Goal: Task Accomplishment & Management: Complete application form

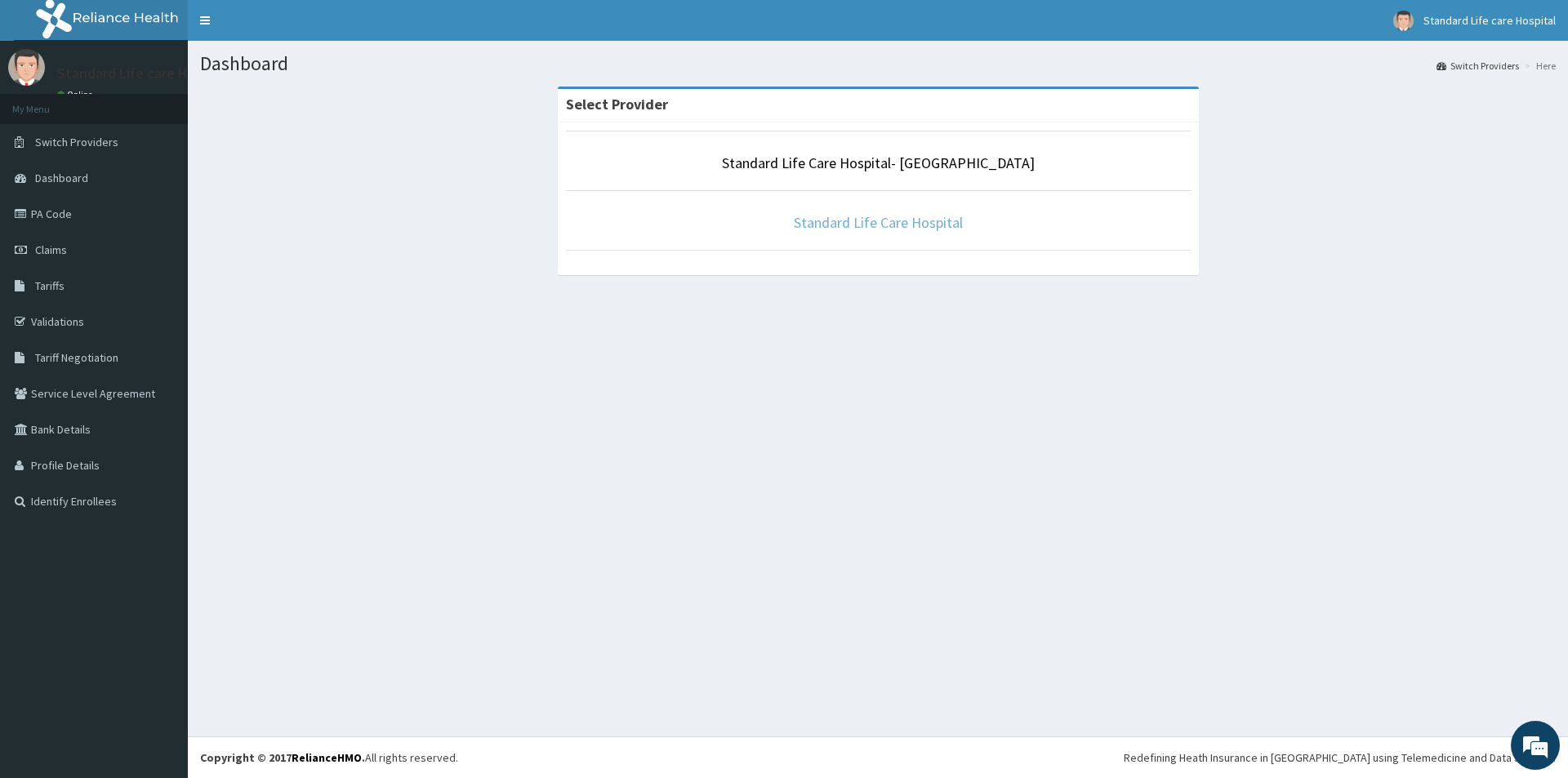
click at [863, 223] on link "Standard Life Care Hospital" at bounding box center [878, 222] width 169 height 19
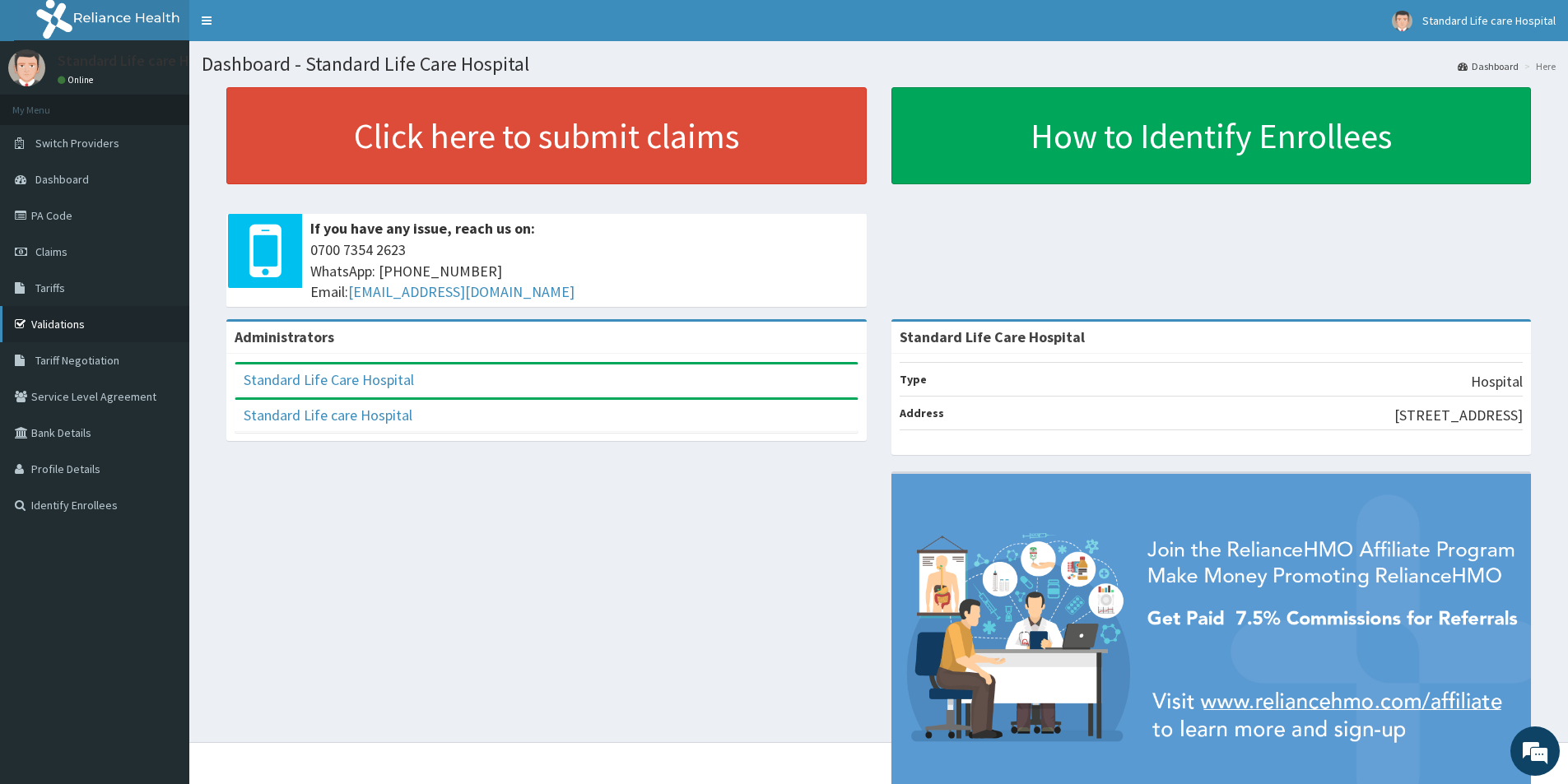
click at [59, 326] on link "Validations" at bounding box center [95, 324] width 190 height 36
click at [59, 253] on span "Claims" at bounding box center [51, 251] width 32 height 15
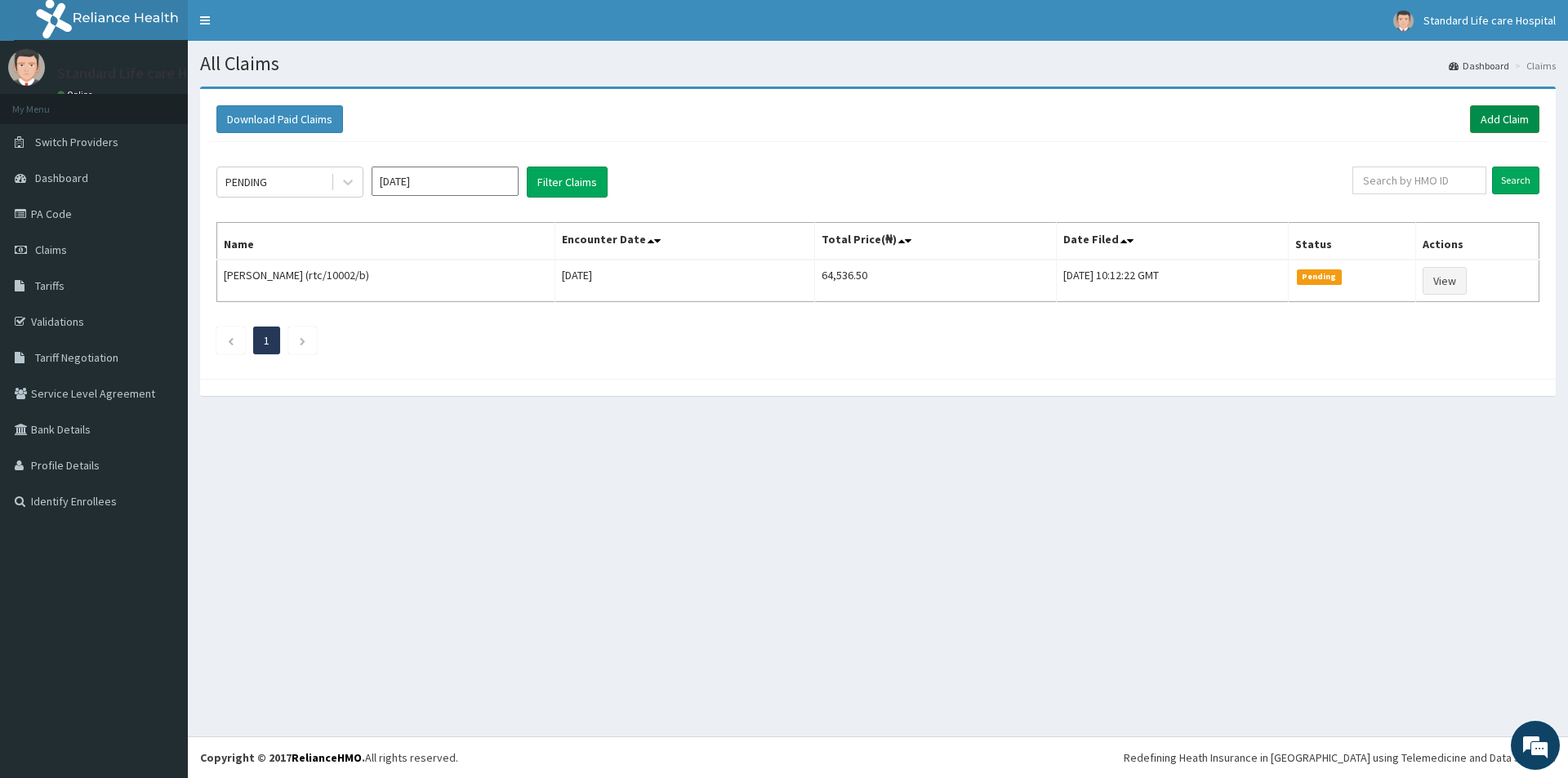
click at [1487, 116] on link "Add Claim" at bounding box center [1504, 119] width 70 height 28
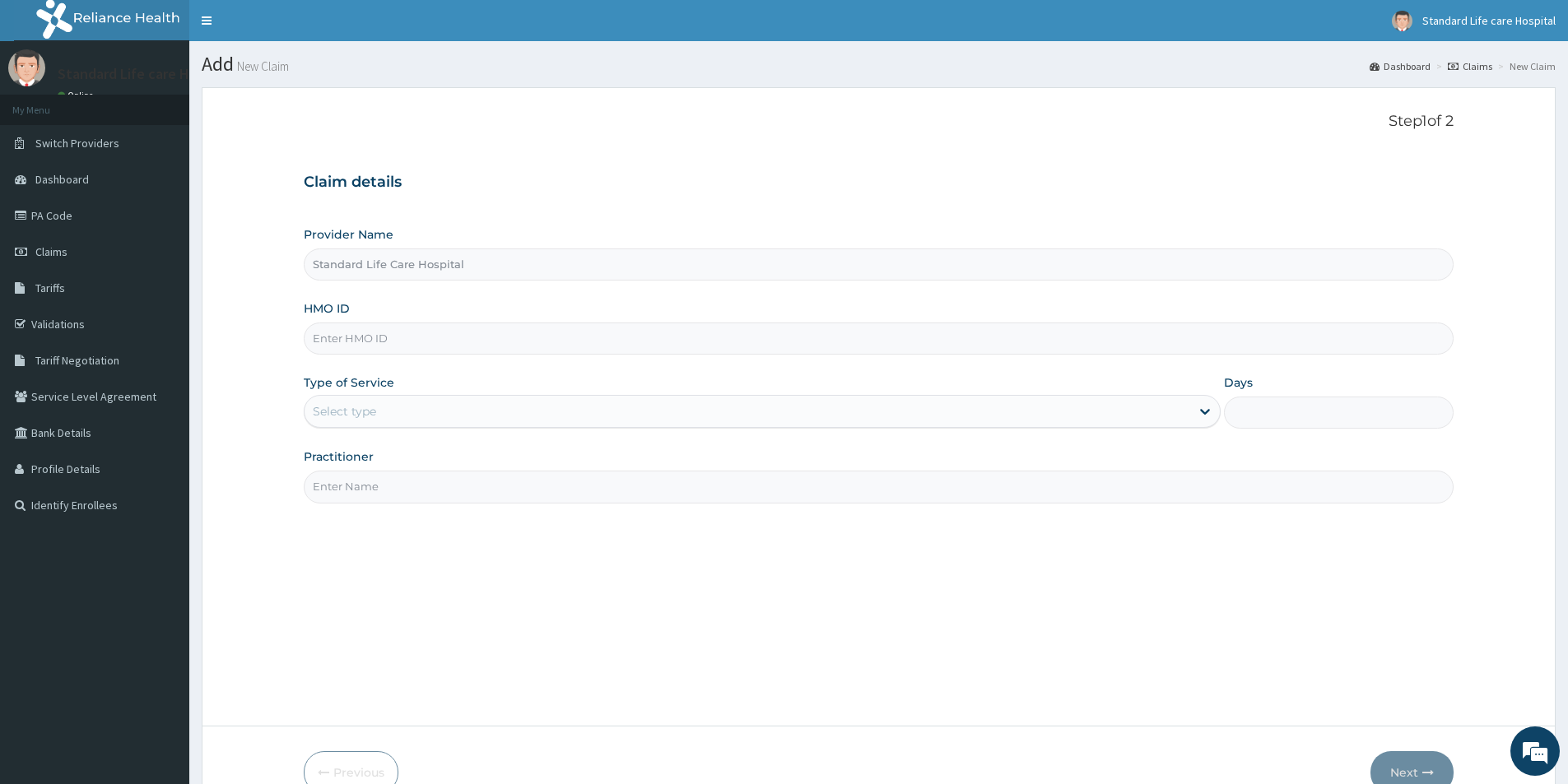
click at [421, 335] on input "HMO ID" at bounding box center [878, 338] width 1150 height 32
type input "ftc/10032/b"
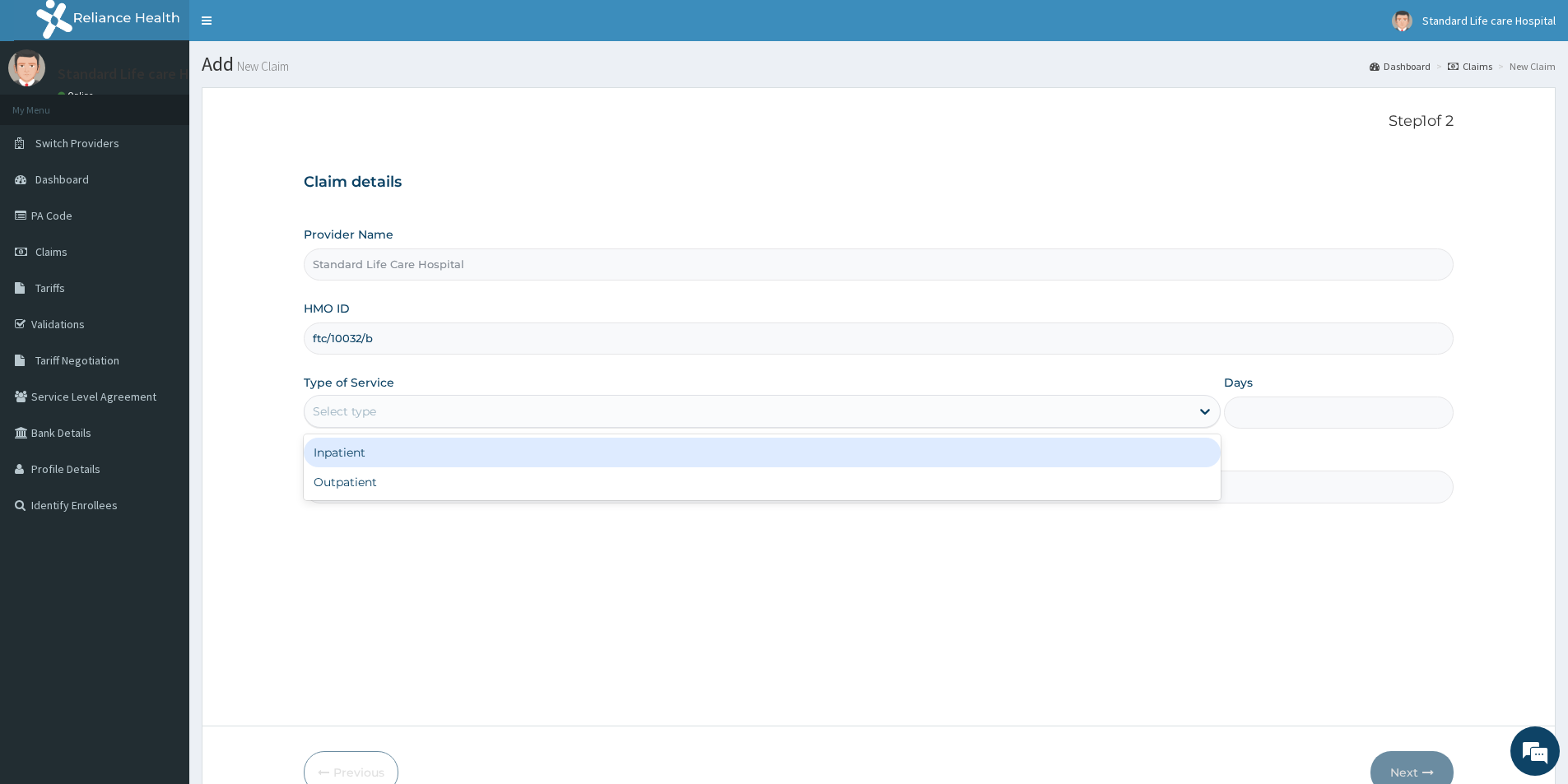
click at [370, 401] on div "Select type" at bounding box center [747, 411] width 886 height 26
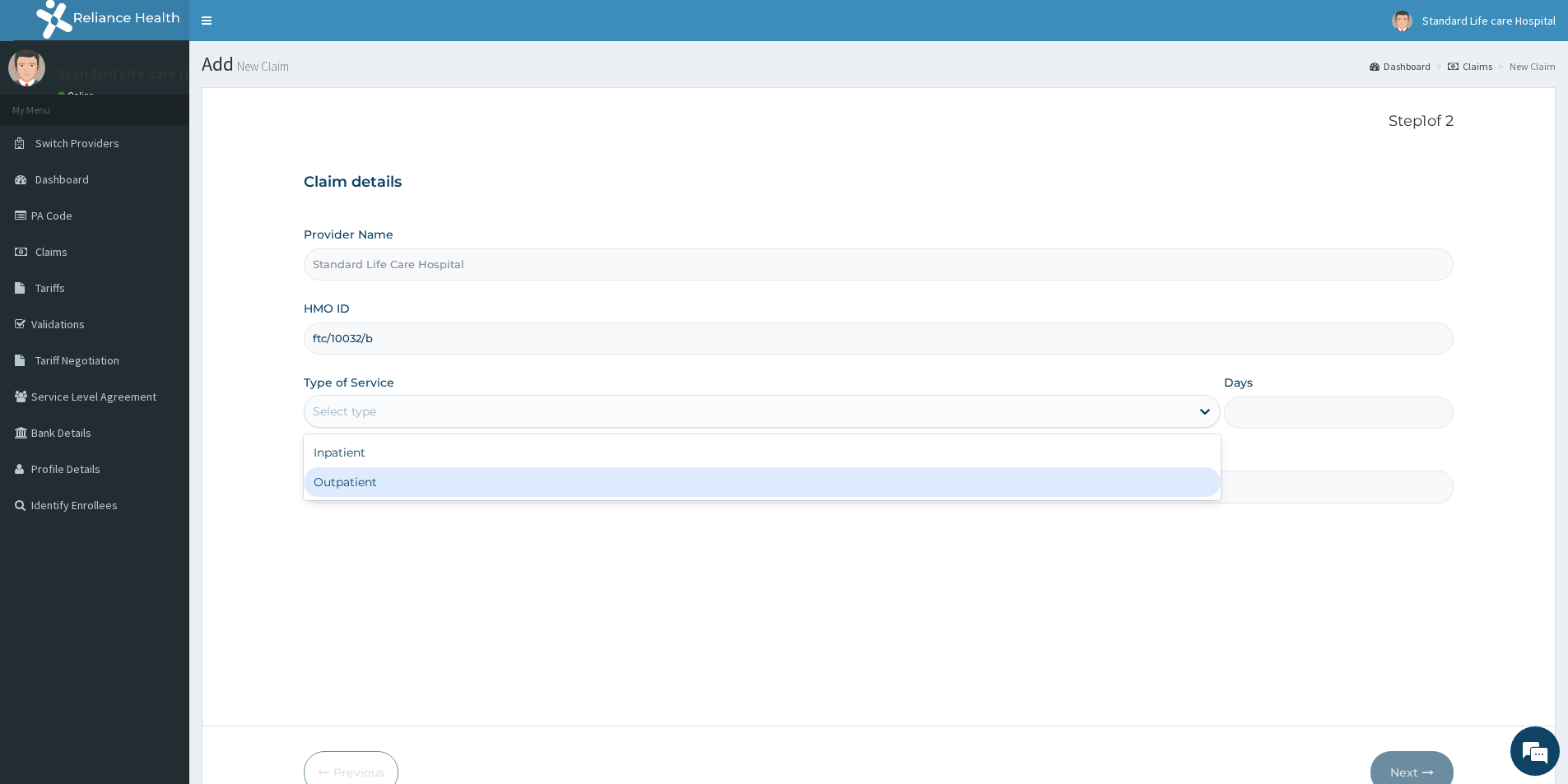
click at [399, 483] on div "Outpatient" at bounding box center [762, 482] width 917 height 30
type input "1"
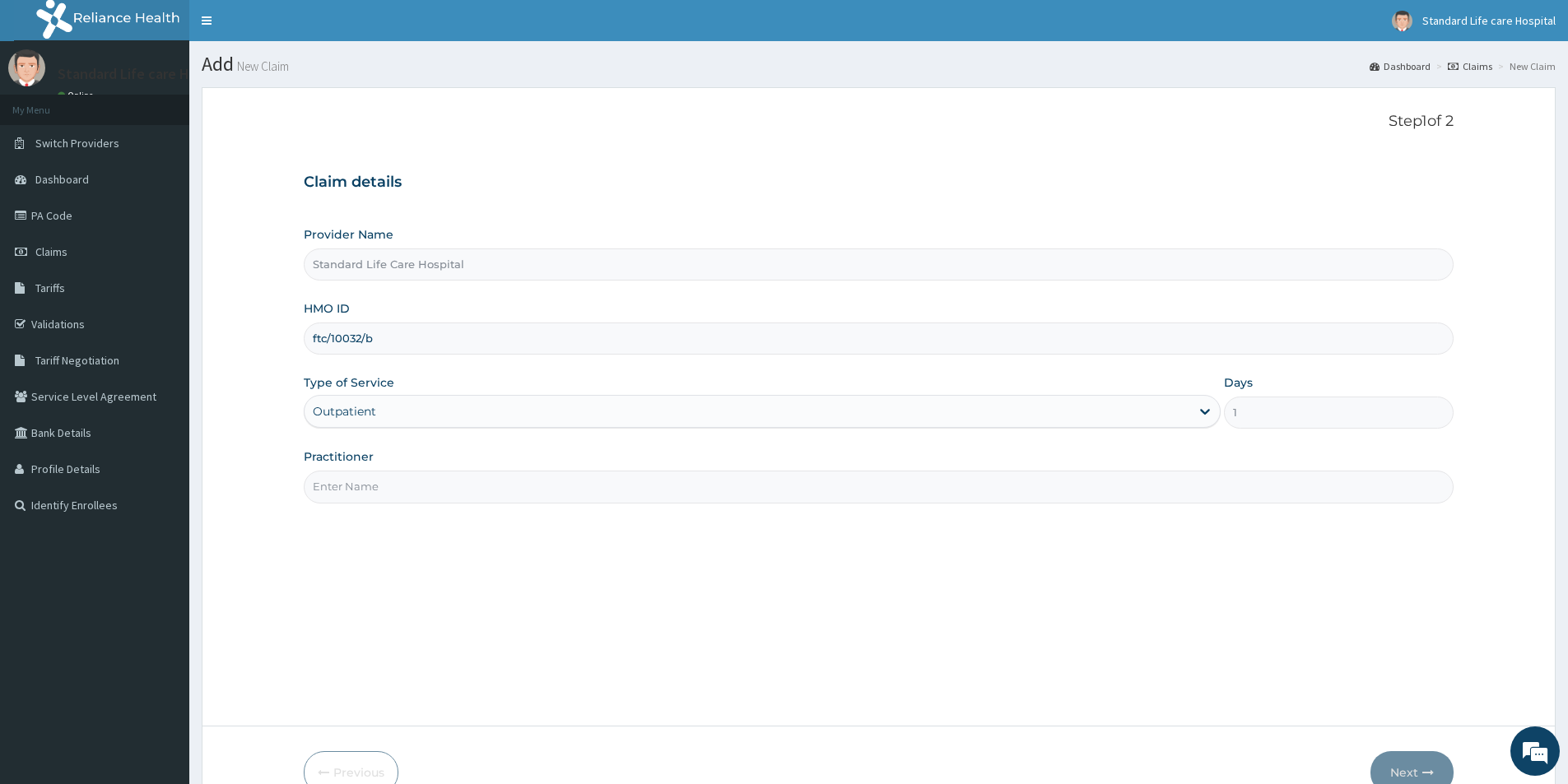
click at [417, 489] on input "Practitioner" at bounding box center [878, 486] width 1150 height 32
type input "dr korede"
click at [1415, 768] on button "Next" at bounding box center [1411, 772] width 83 height 43
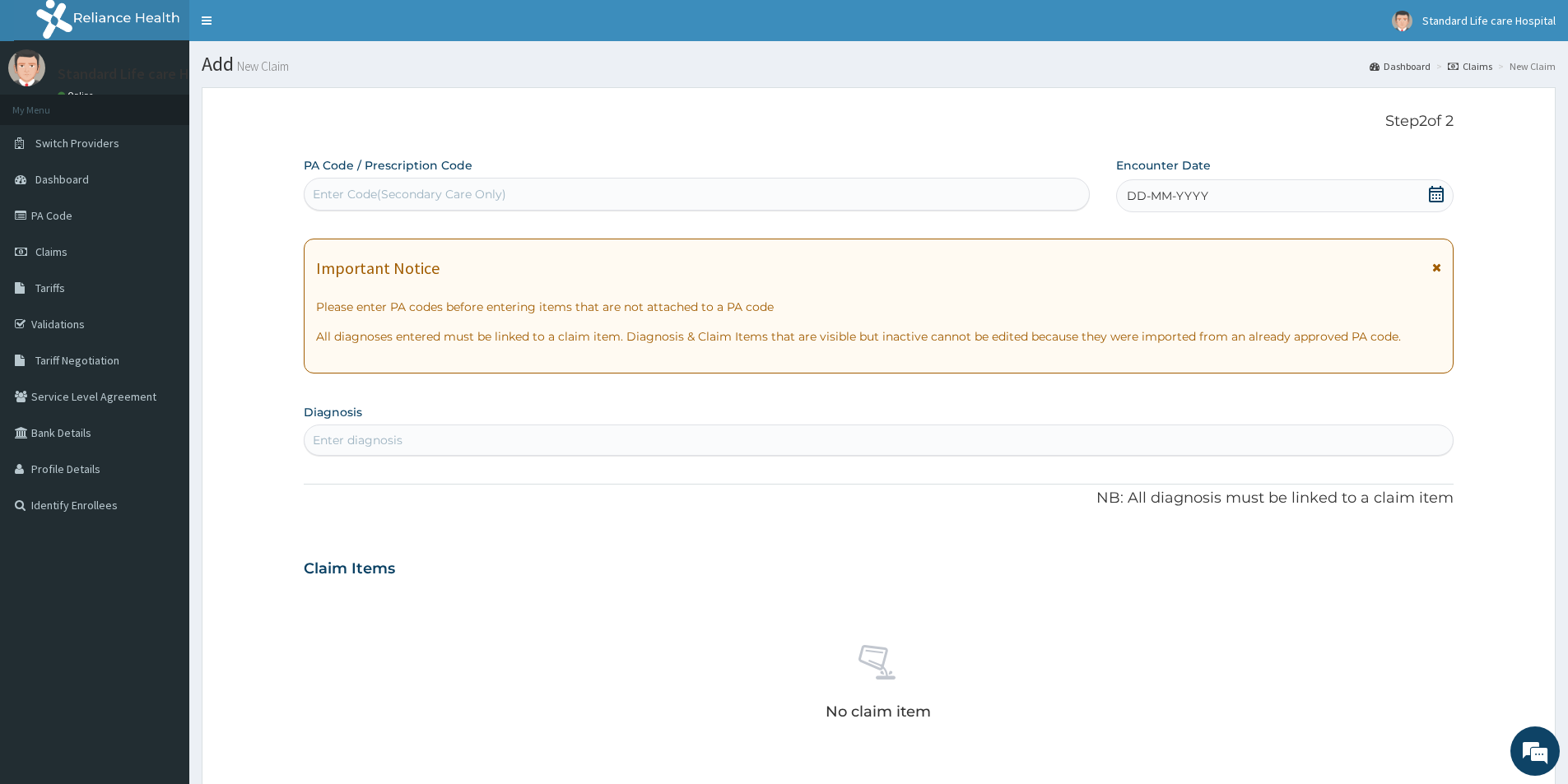
click at [624, 203] on div "Enter Code(Secondary Care Only)" at bounding box center [696, 195] width 784 height 26
click at [1444, 200] on div "DD-MM-YYYY" at bounding box center [1284, 196] width 337 height 33
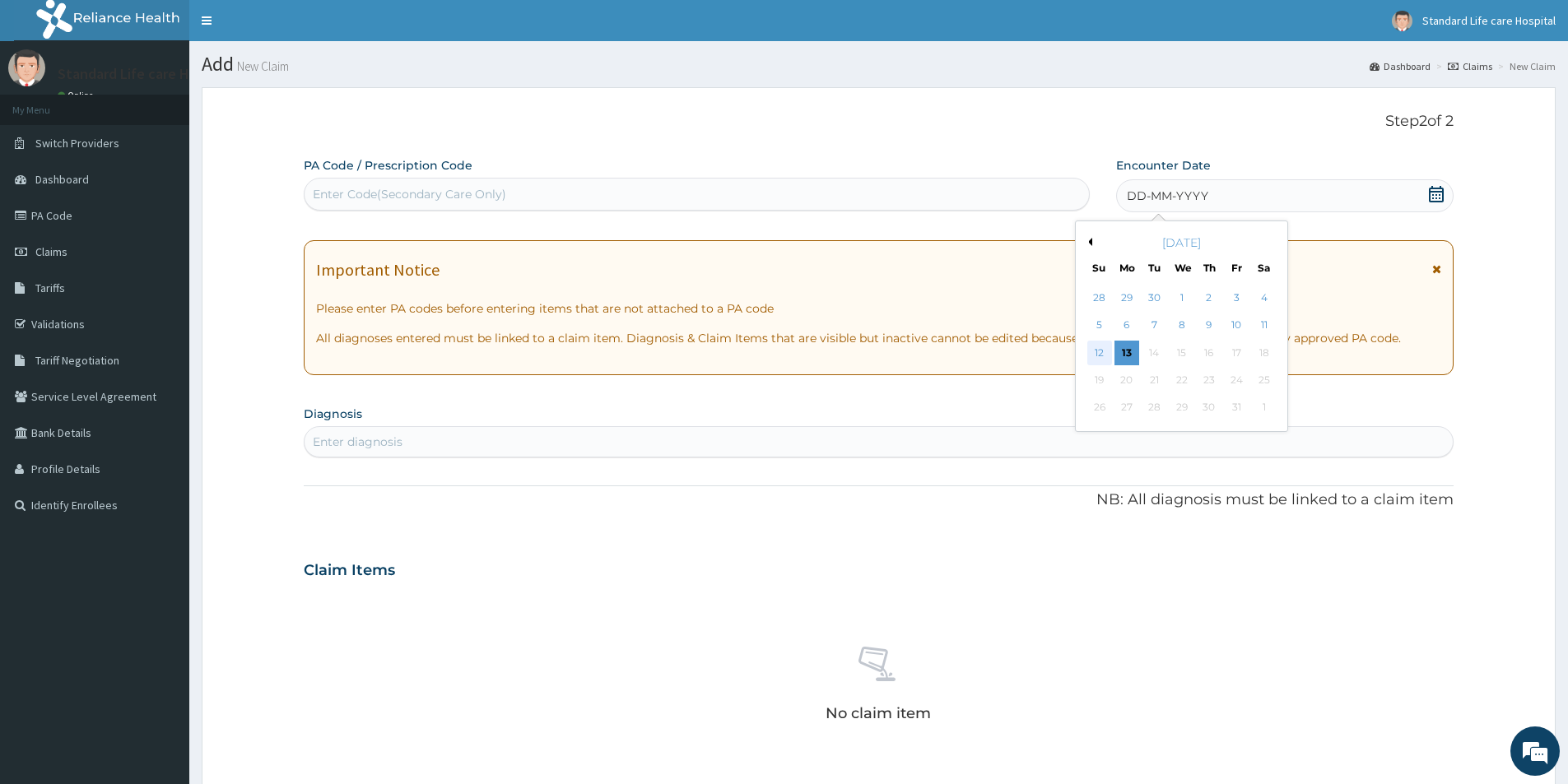
click at [1098, 349] on div "12" at bounding box center [1099, 353] width 25 height 25
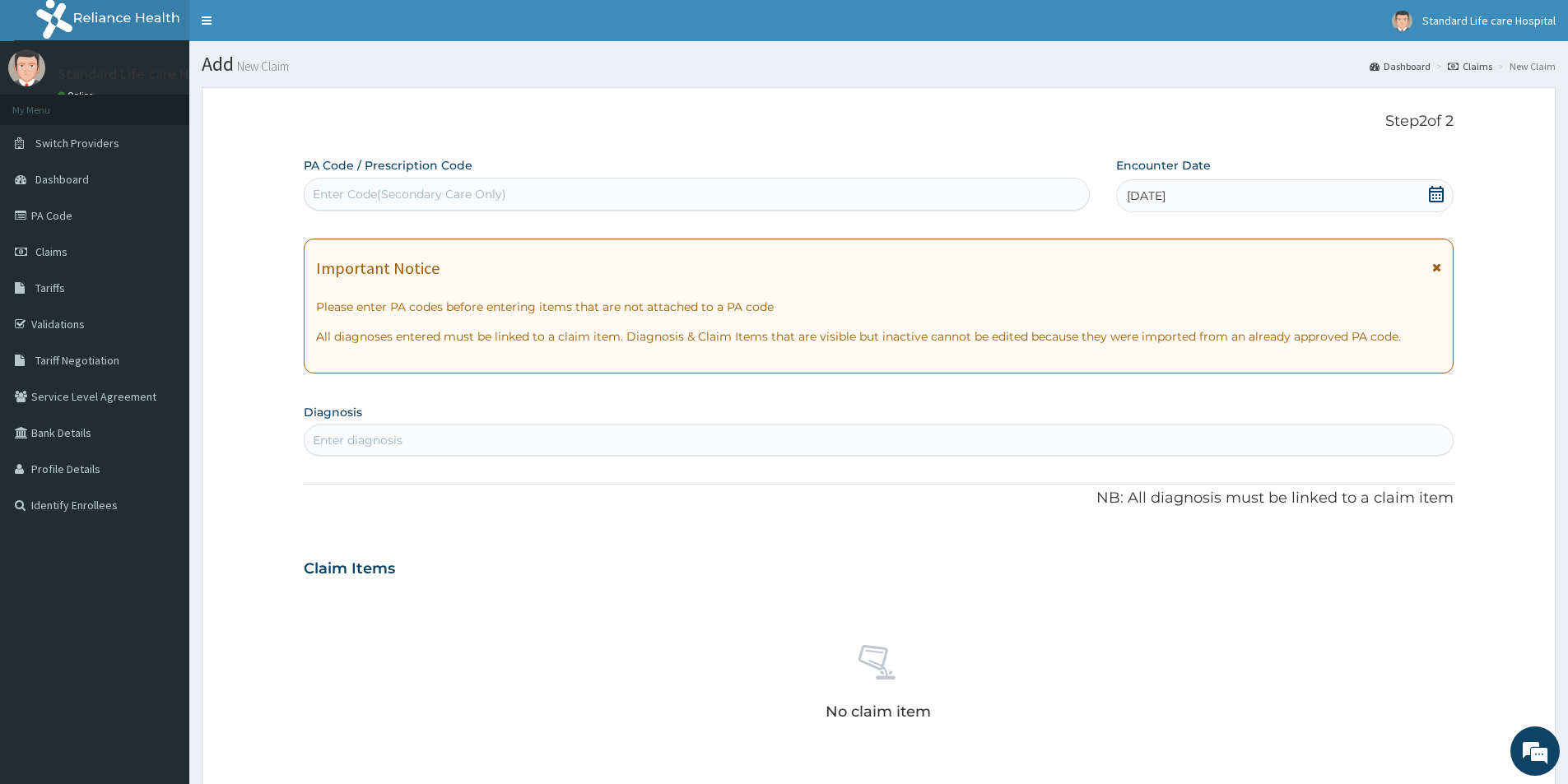
click at [497, 439] on div "Enter diagnosis" at bounding box center [878, 440] width 1148 height 26
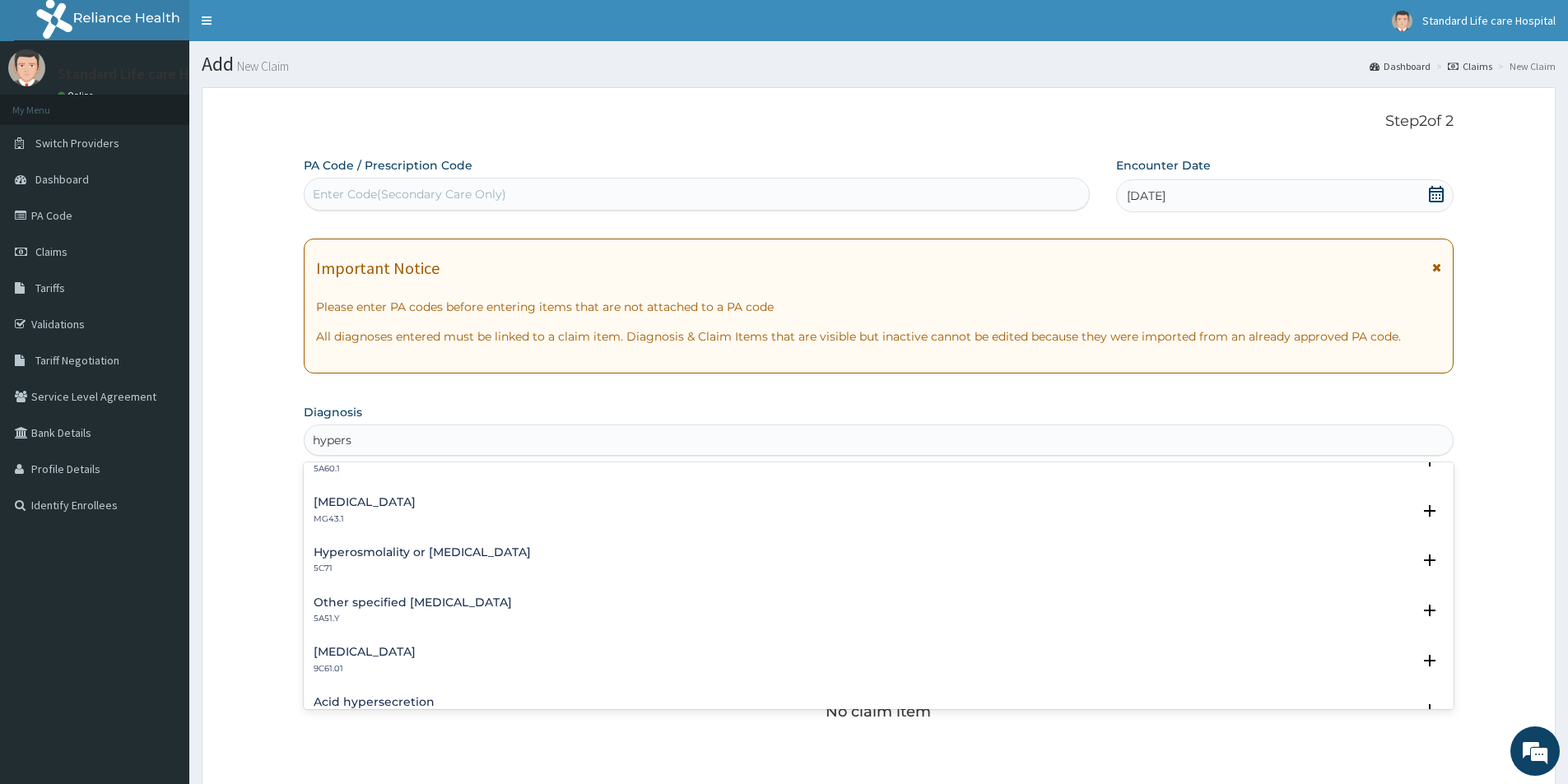
scroll to position [575, 0]
type input "hypers"
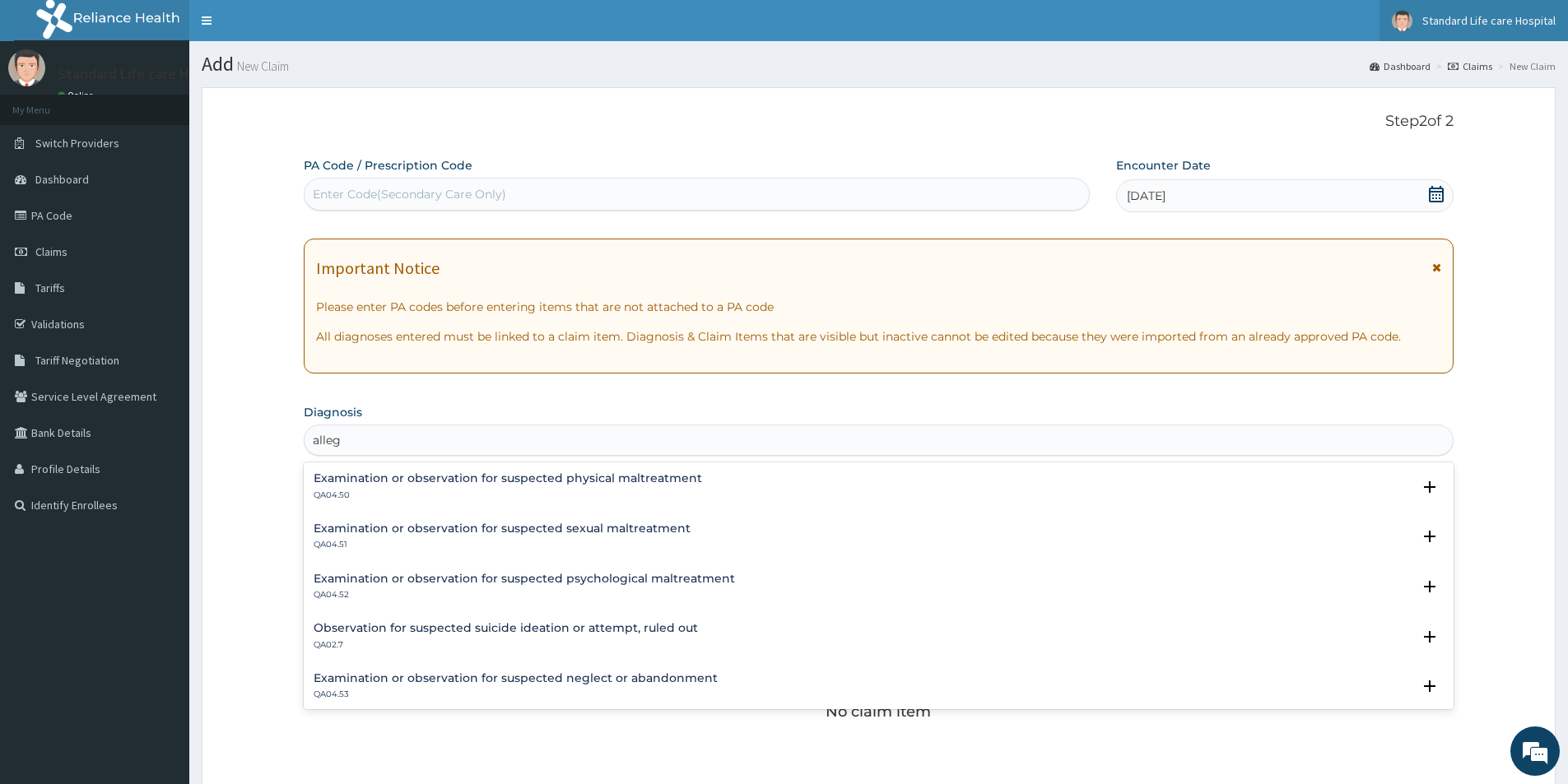
type input "alleg"
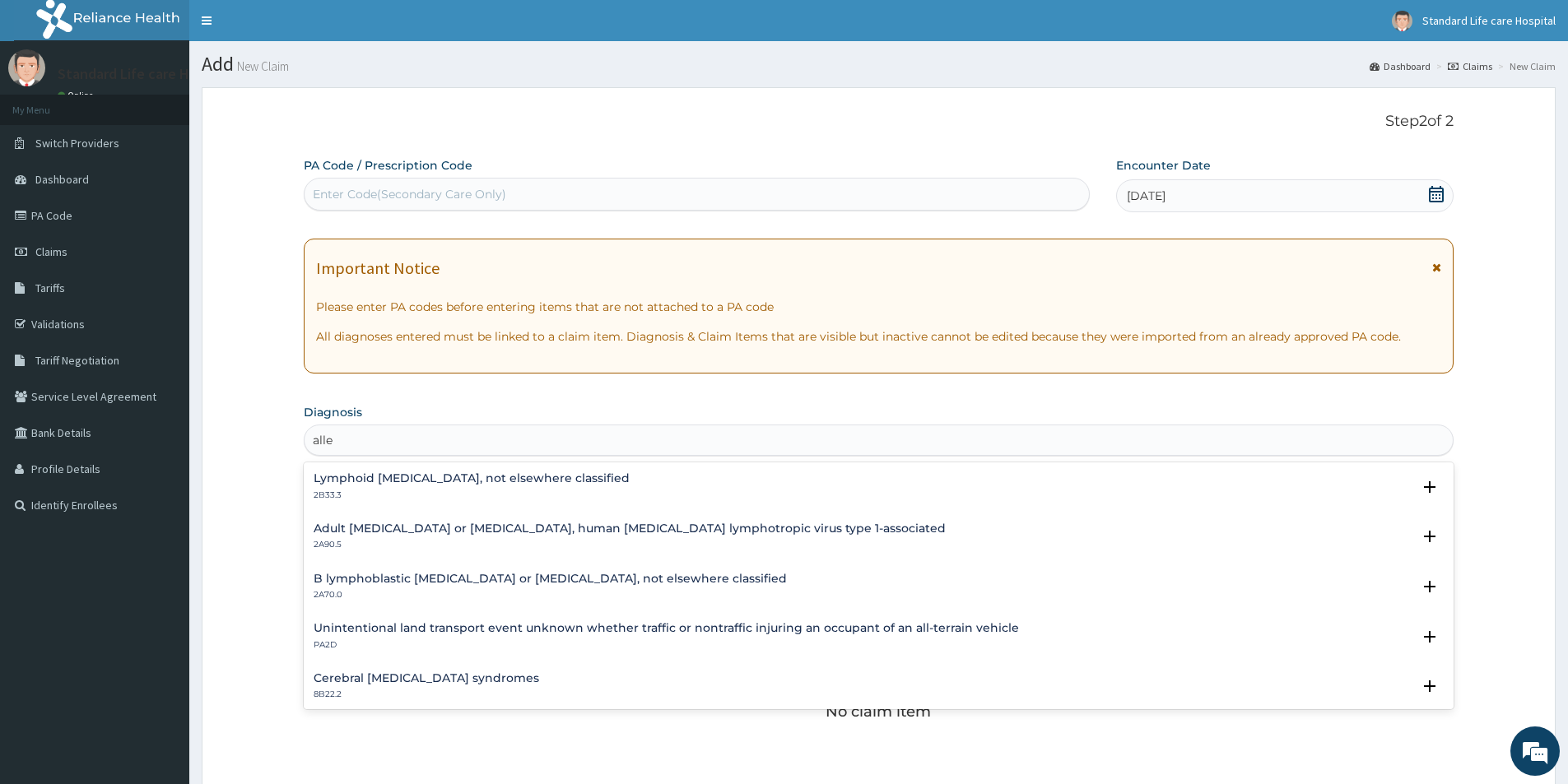
type input "alle"
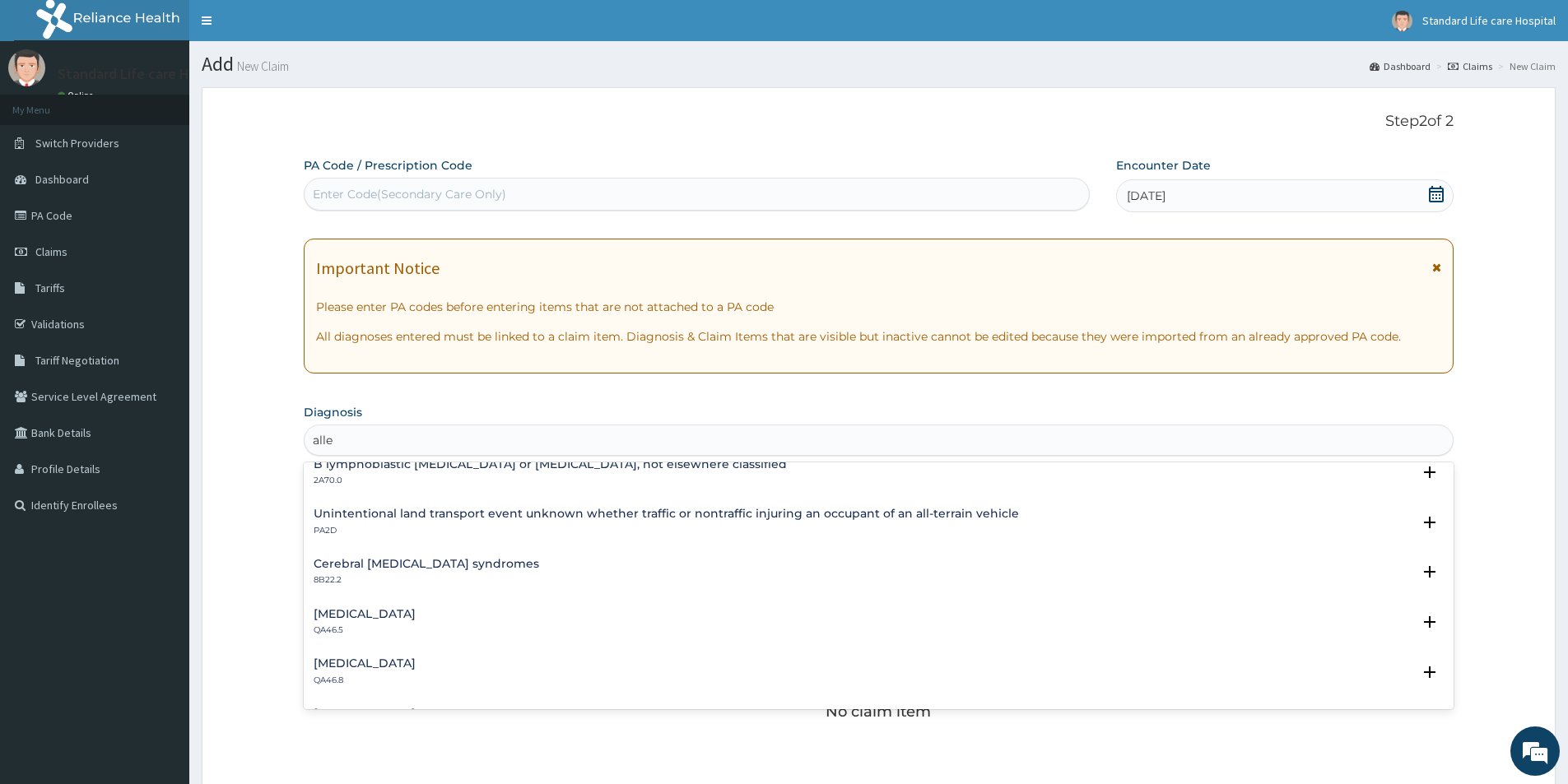
scroll to position [0, 0]
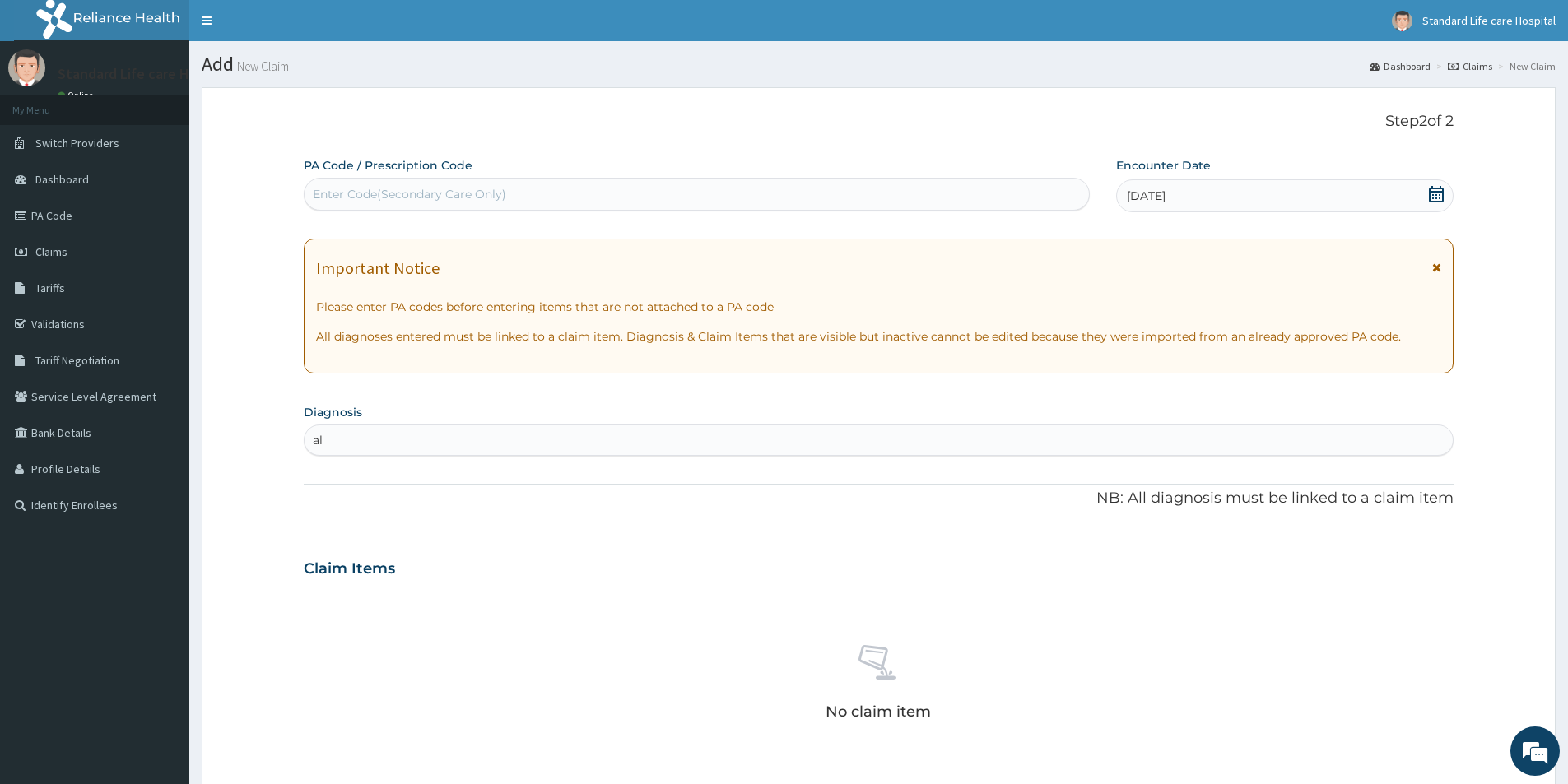
type input "a"
type input "pruri"
click at [354, 440] on div "Enter diagnosis" at bounding box center [878, 440] width 1148 height 26
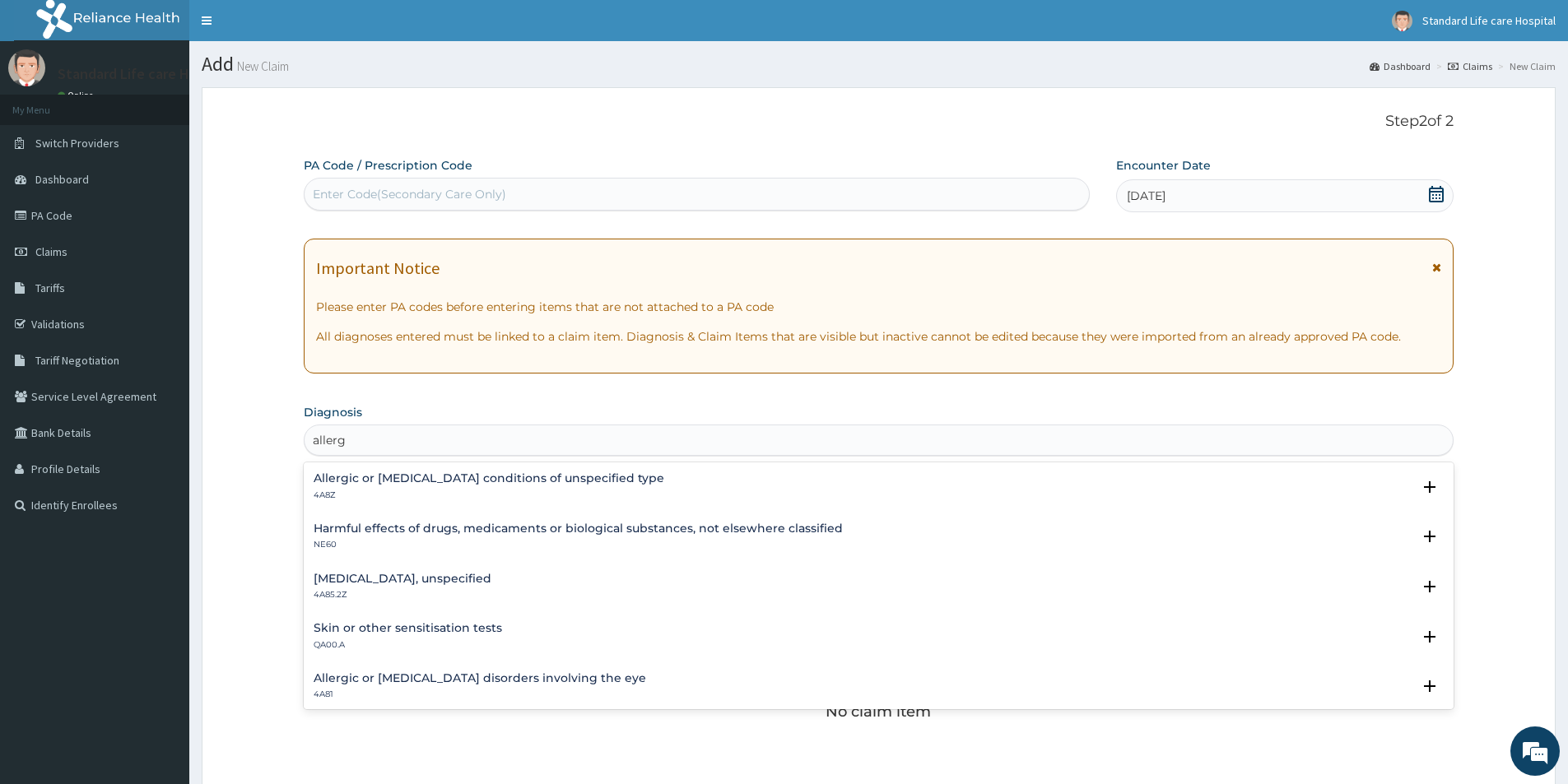
type input "allergy"
click at [390, 472] on h4 "Allergic or hypersensitivity conditions of unspecified type" at bounding box center [488, 478] width 351 height 12
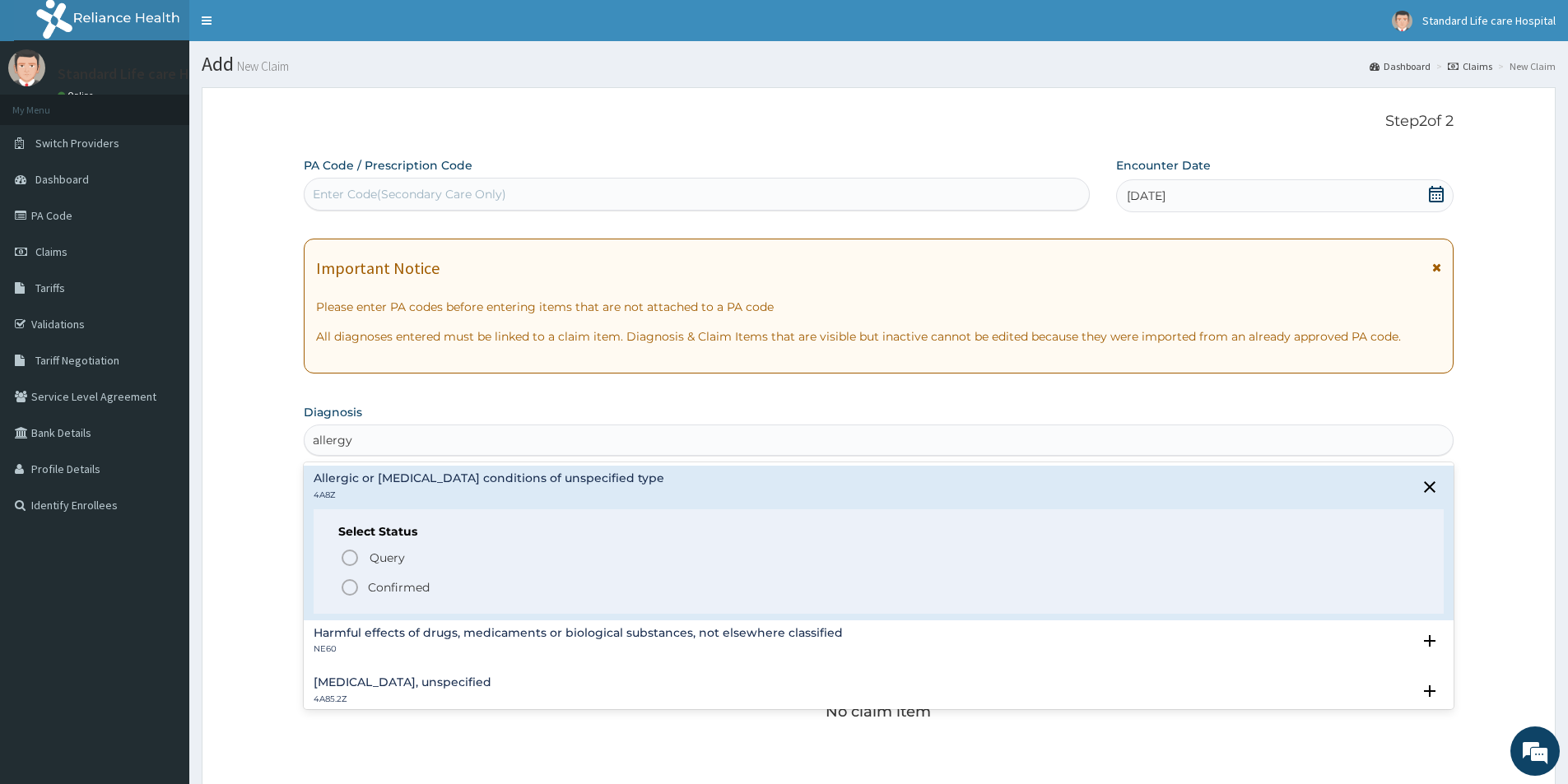
click at [350, 580] on icon "status option filled" at bounding box center [350, 587] width 20 height 20
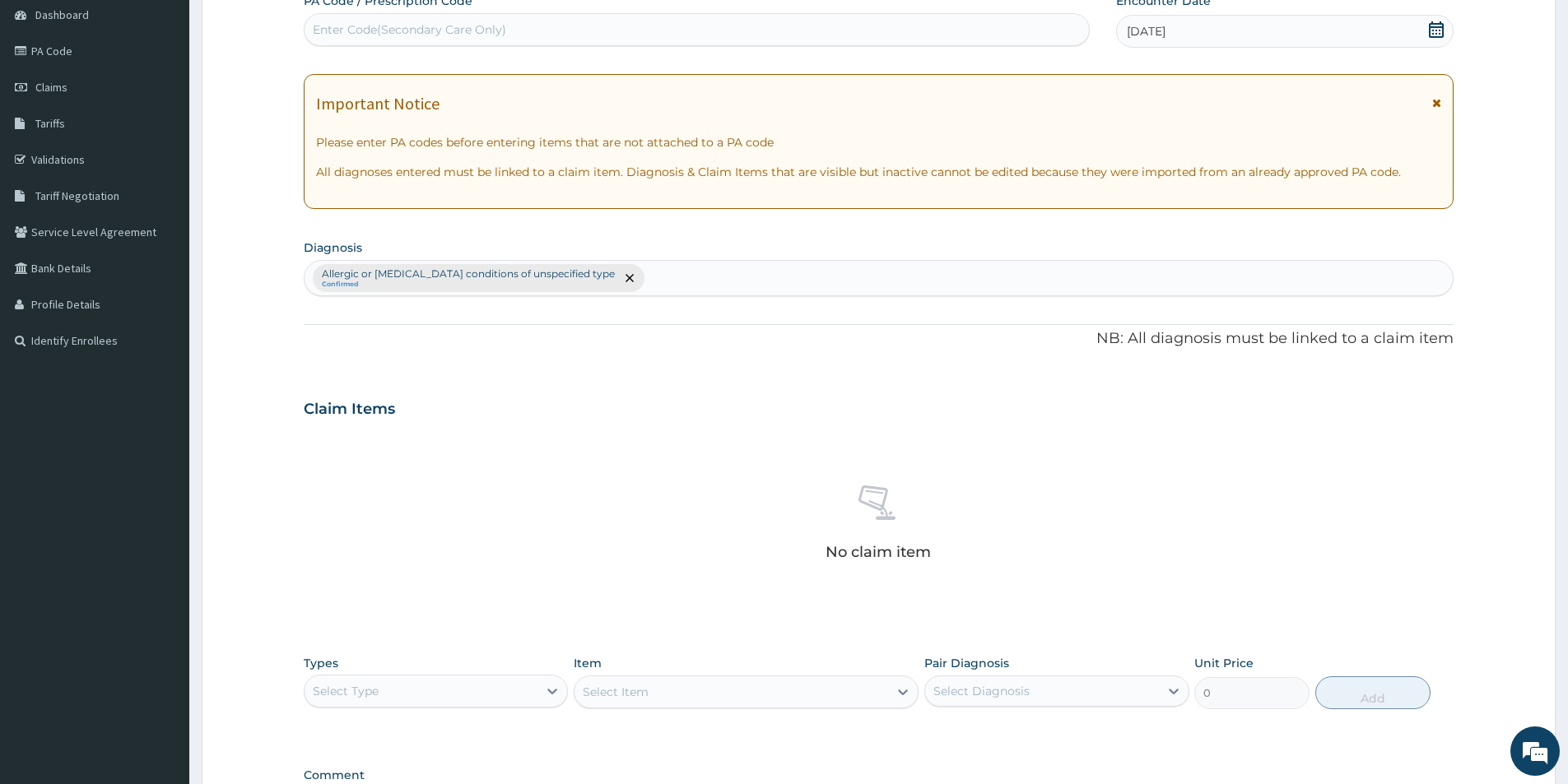
scroll to position [386, 0]
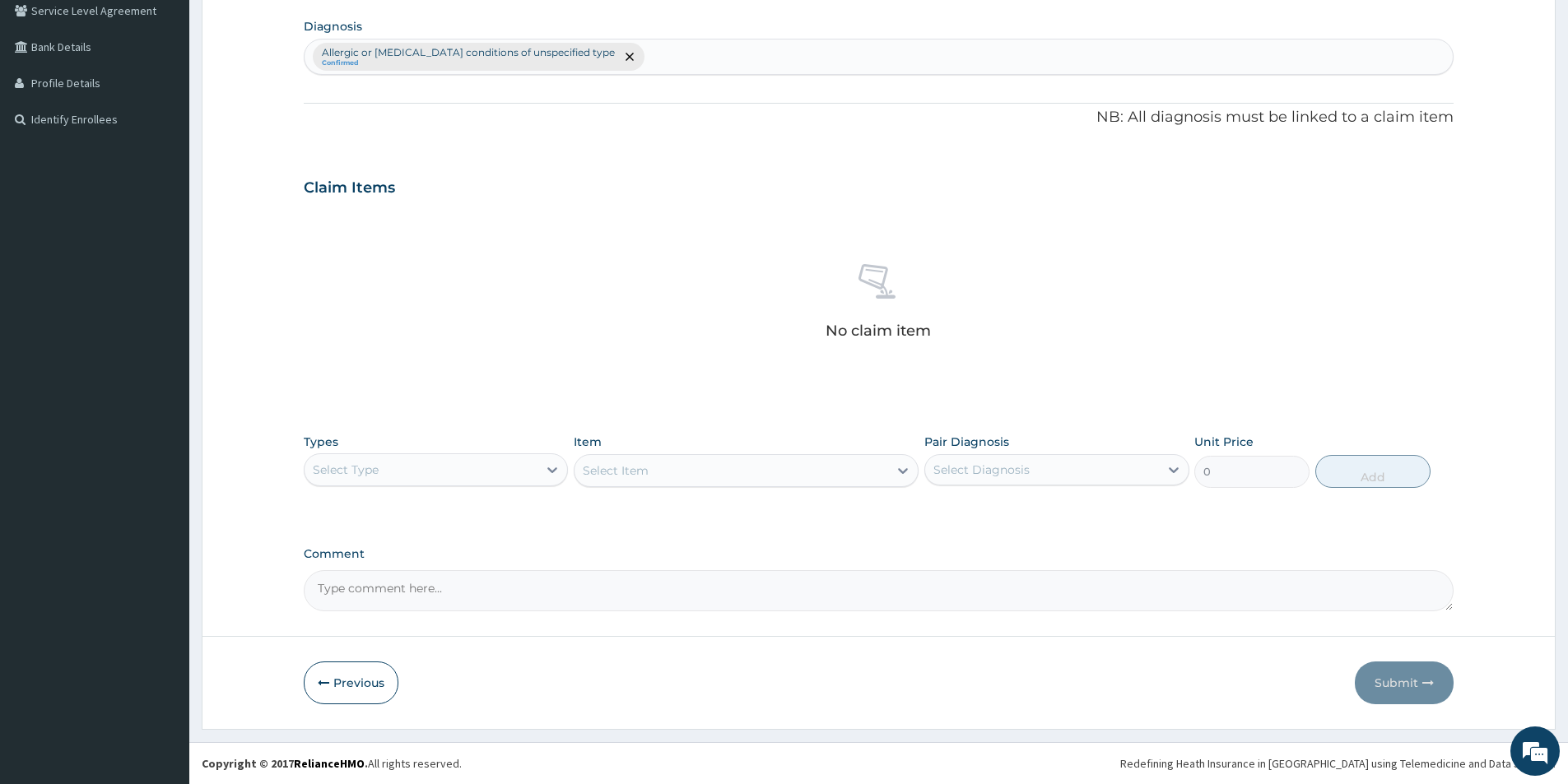
click at [535, 470] on div "Select Type" at bounding box center [421, 470] width 233 height 26
click at [431, 570] on div "Procedures" at bounding box center [436, 570] width 264 height 30
click at [736, 476] on div "Select Item" at bounding box center [731, 471] width 313 height 26
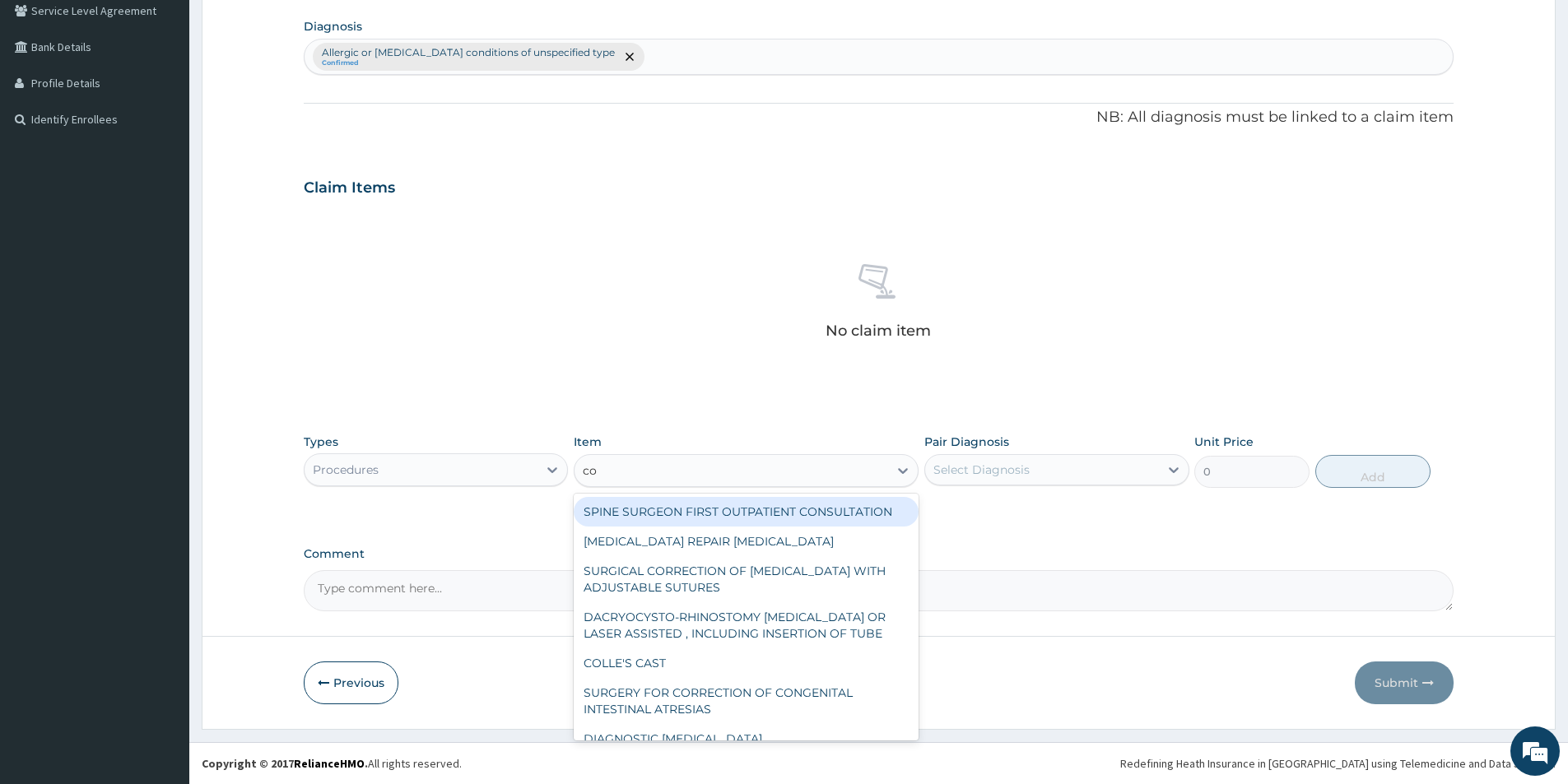
type input "co"
click at [520, 462] on div "Procedures" at bounding box center [421, 470] width 233 height 26
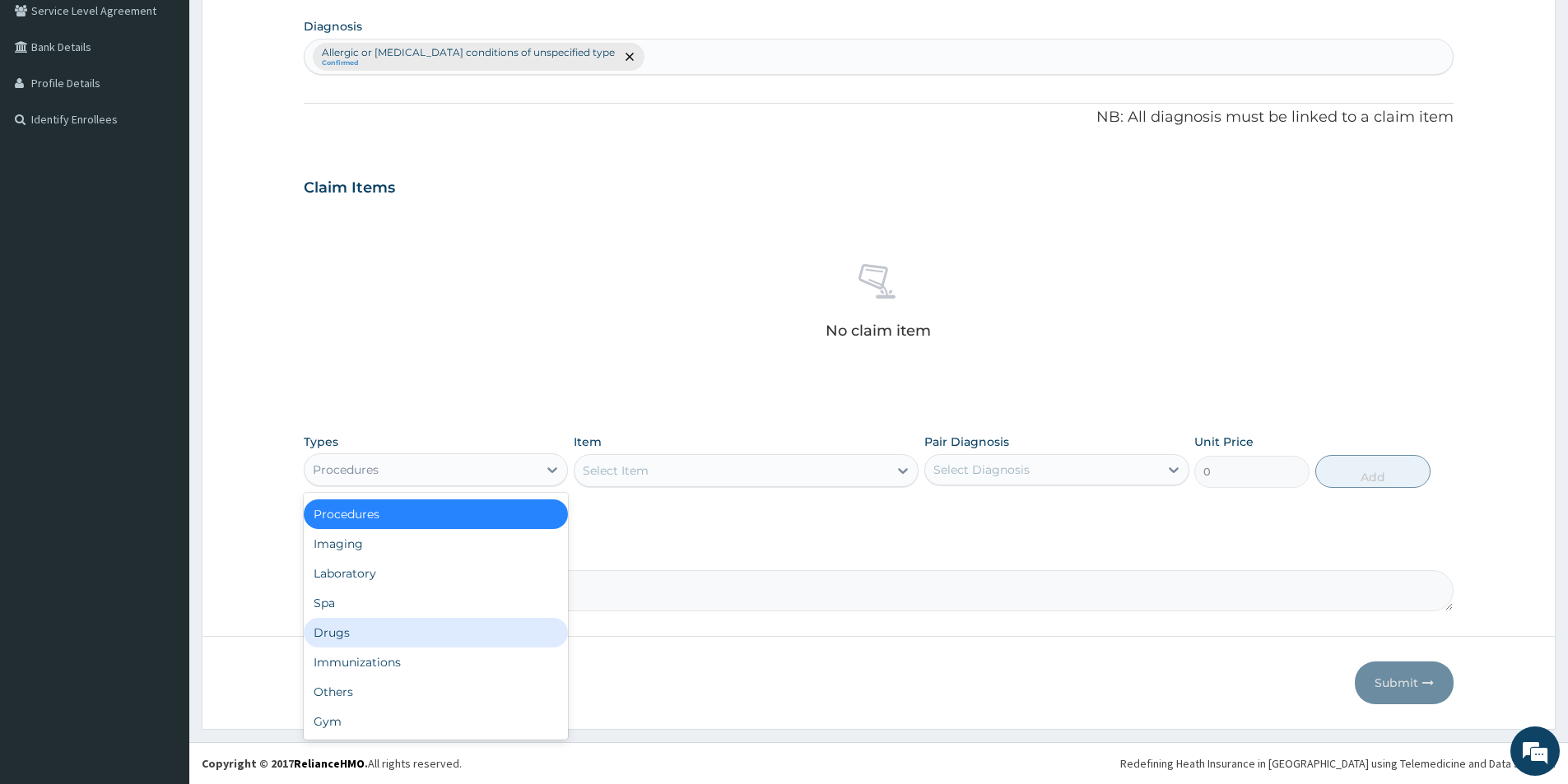
scroll to position [0, 0]
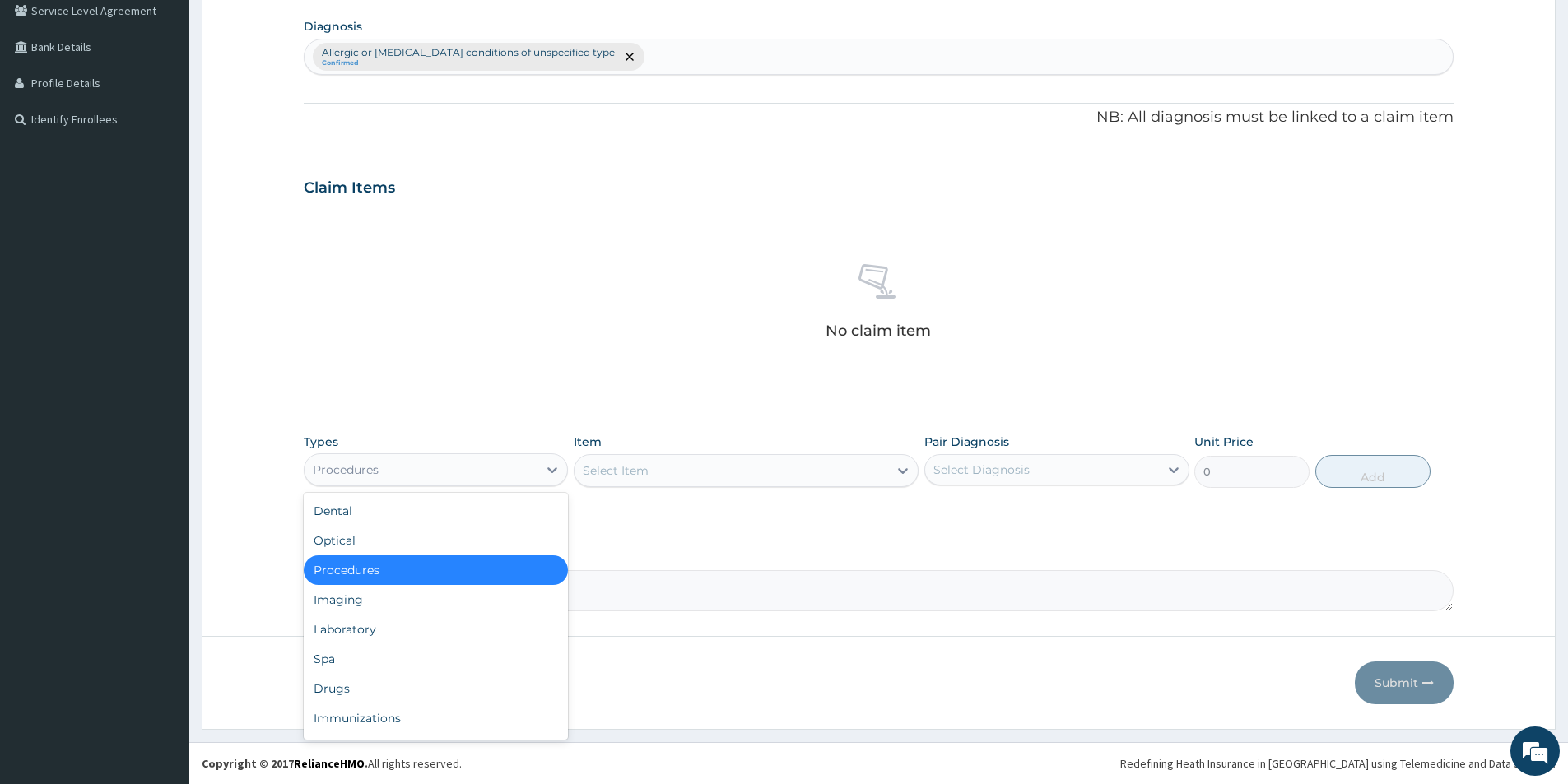
click at [699, 477] on div "Select Item" at bounding box center [731, 471] width 313 height 26
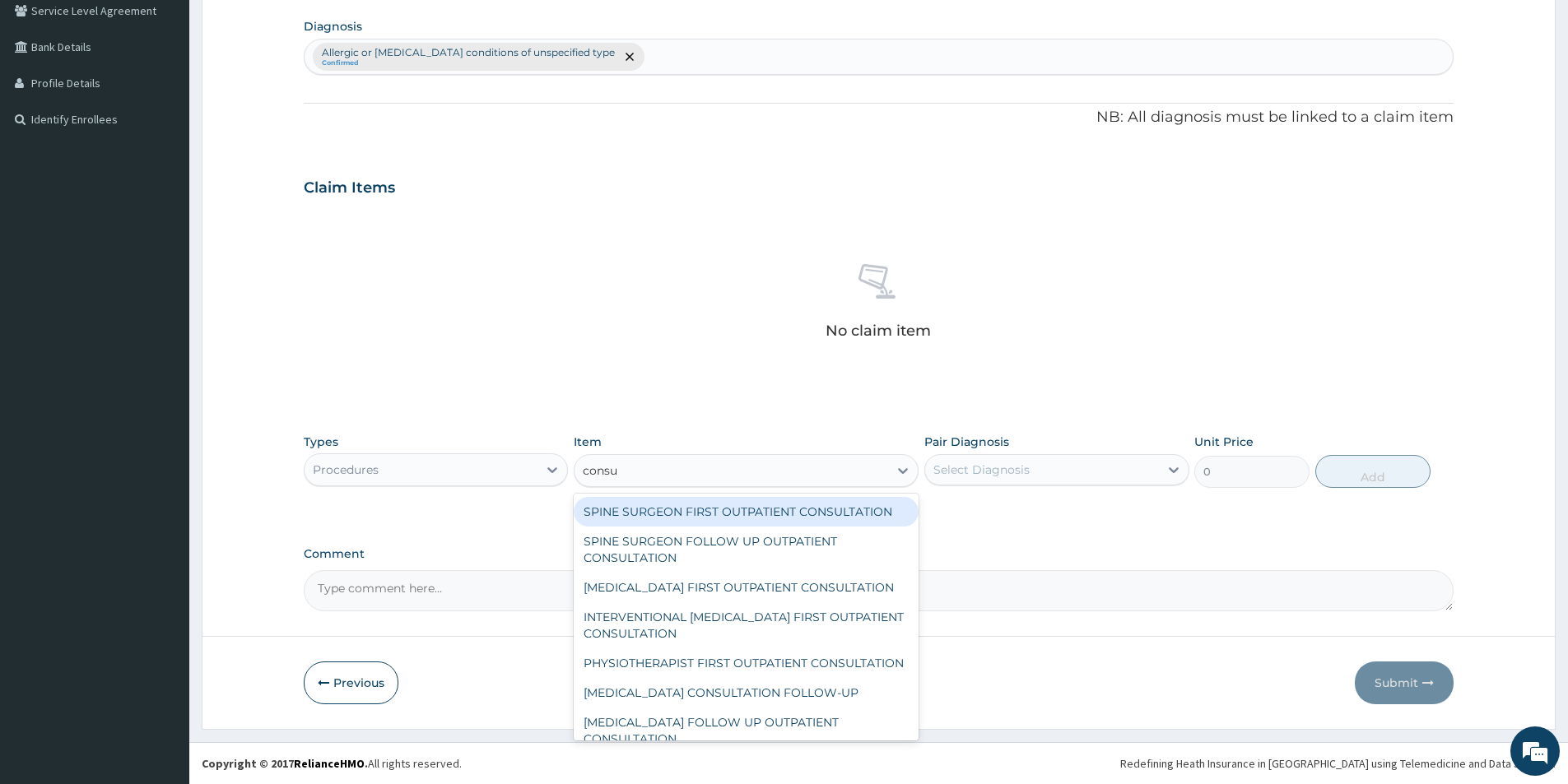
type input "consul"
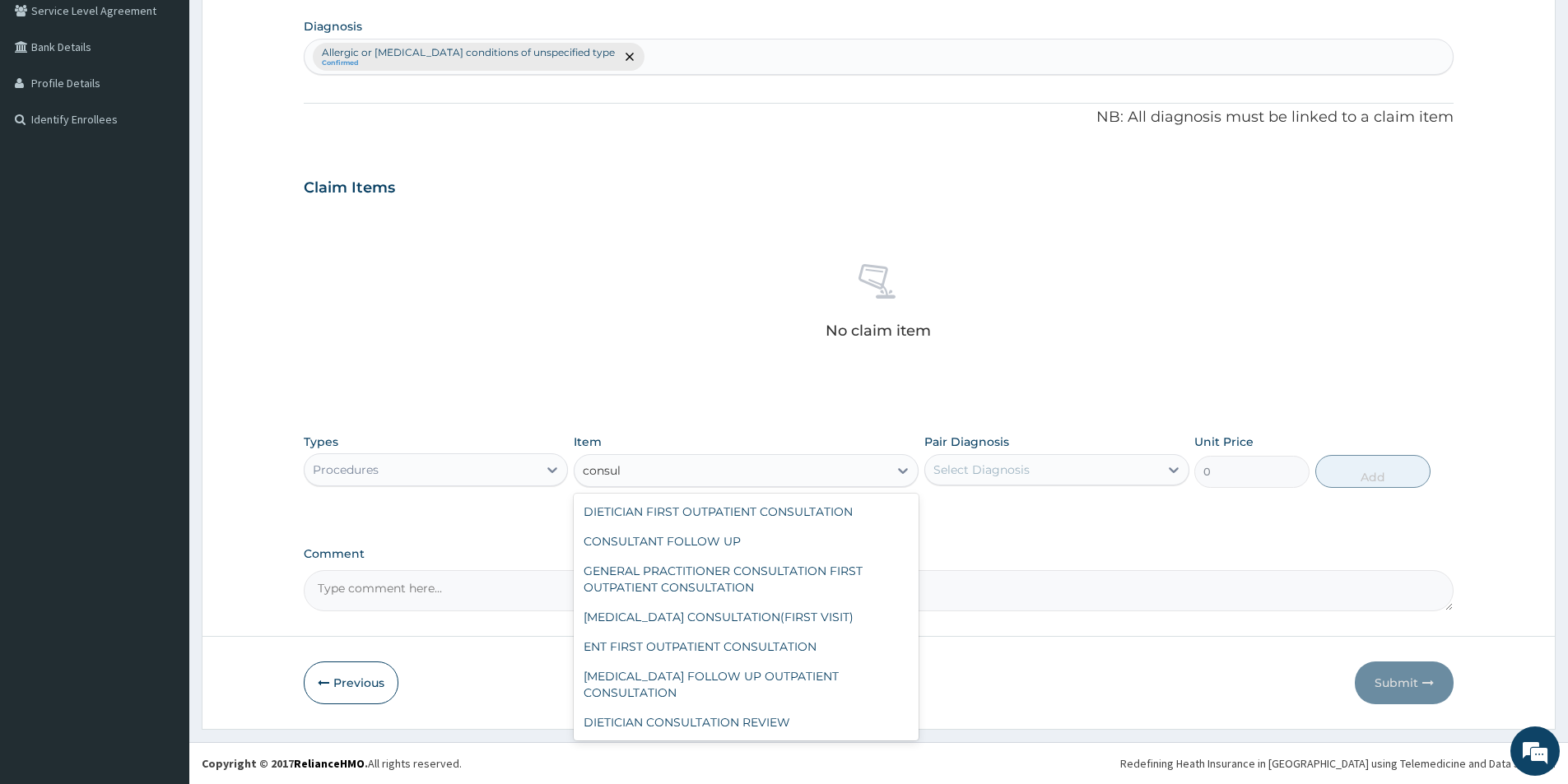
scroll to position [2939, 0]
click at [685, 602] on div "GENERAL PRACTITIONER CONSULTATION FIRST OUTPATIENT CONSULTATION" at bounding box center [746, 580] width 345 height 46
type input "3000"
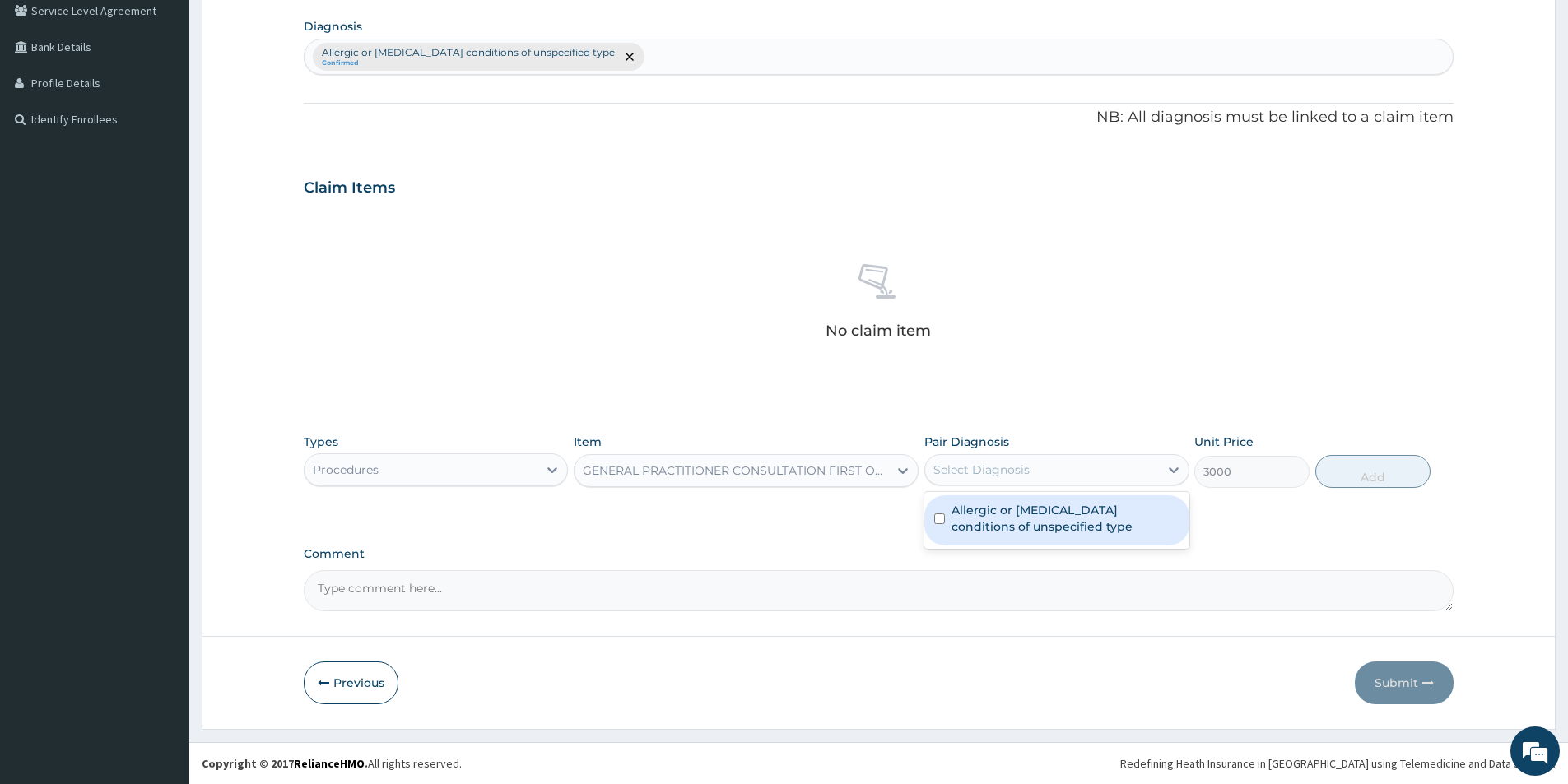
click at [1061, 473] on div "Select Diagnosis" at bounding box center [1042, 470] width 233 height 26
click at [1038, 516] on label "Allergic or hypersensitivity conditions of unspecified type" at bounding box center [1065, 519] width 227 height 33
checkbox input "true"
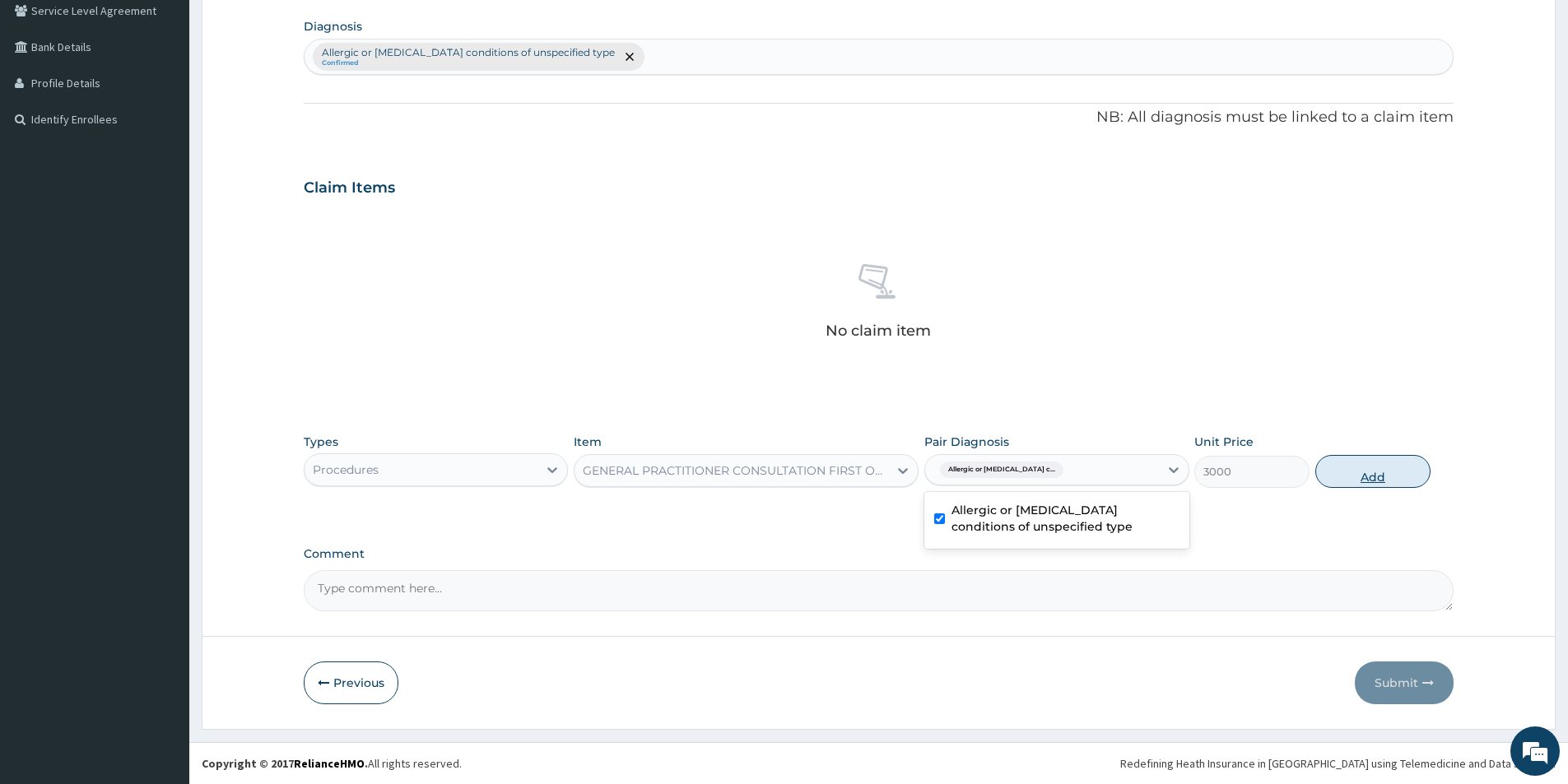
click at [1362, 476] on button "Add" at bounding box center [1373, 472] width 115 height 33
type input "0"
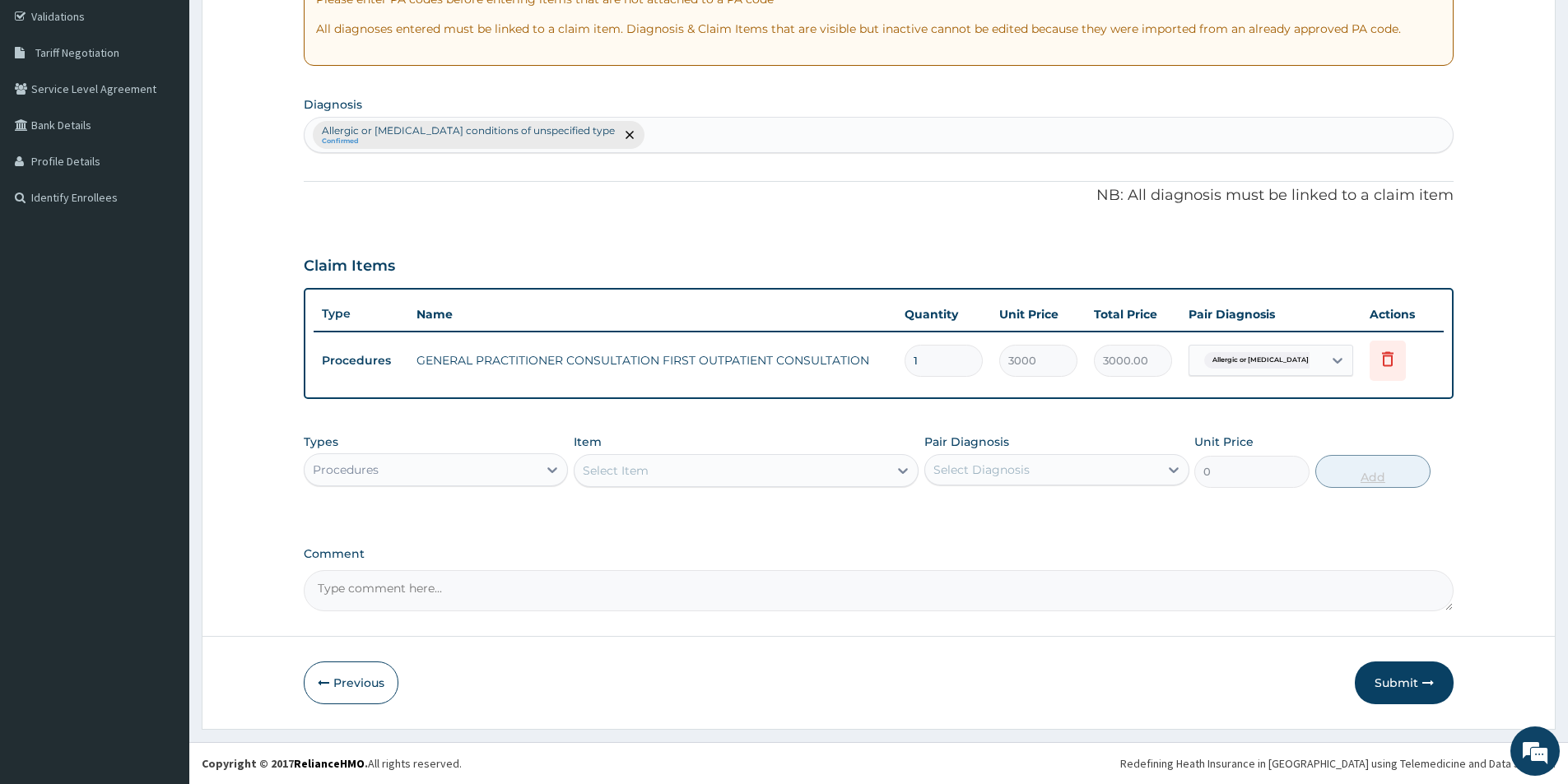
scroll to position [307, 0]
click at [413, 475] on div "Procedures" at bounding box center [421, 470] width 233 height 26
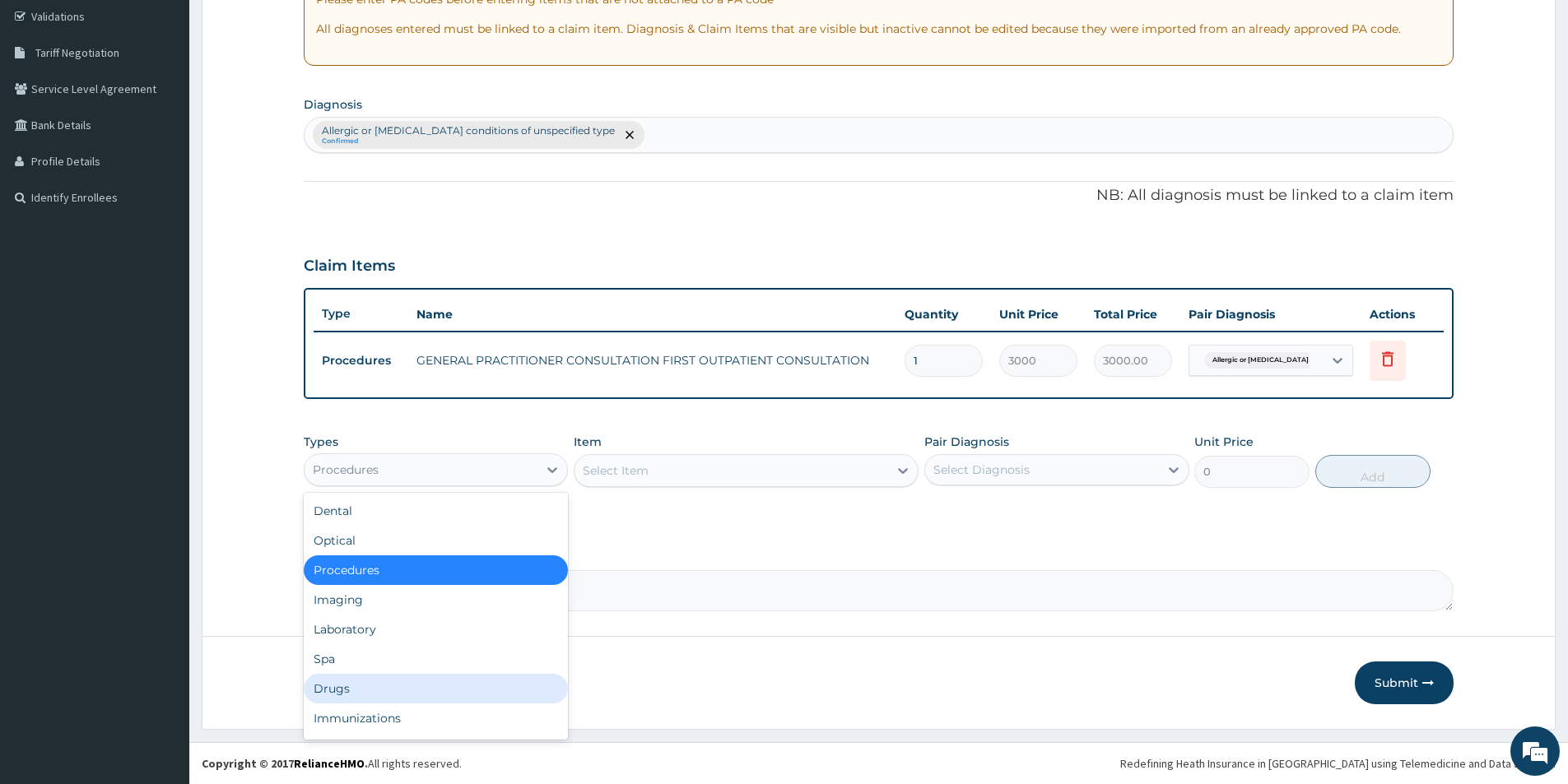
click at [374, 686] on div "Drugs" at bounding box center [436, 688] width 264 height 30
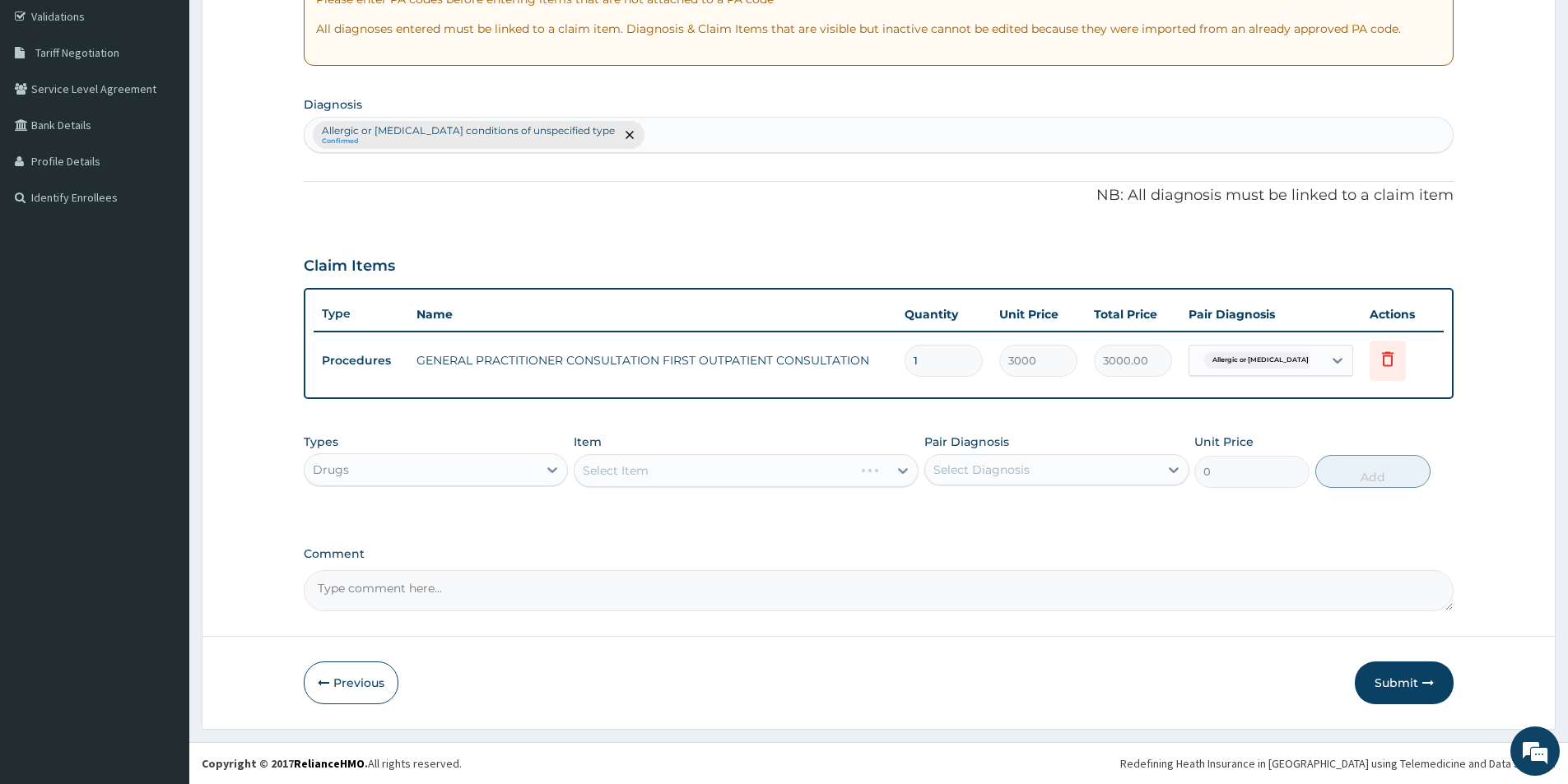
click at [640, 461] on div "Select Item" at bounding box center [746, 471] width 345 height 33
click at [687, 475] on div "Select Item" at bounding box center [731, 471] width 313 height 26
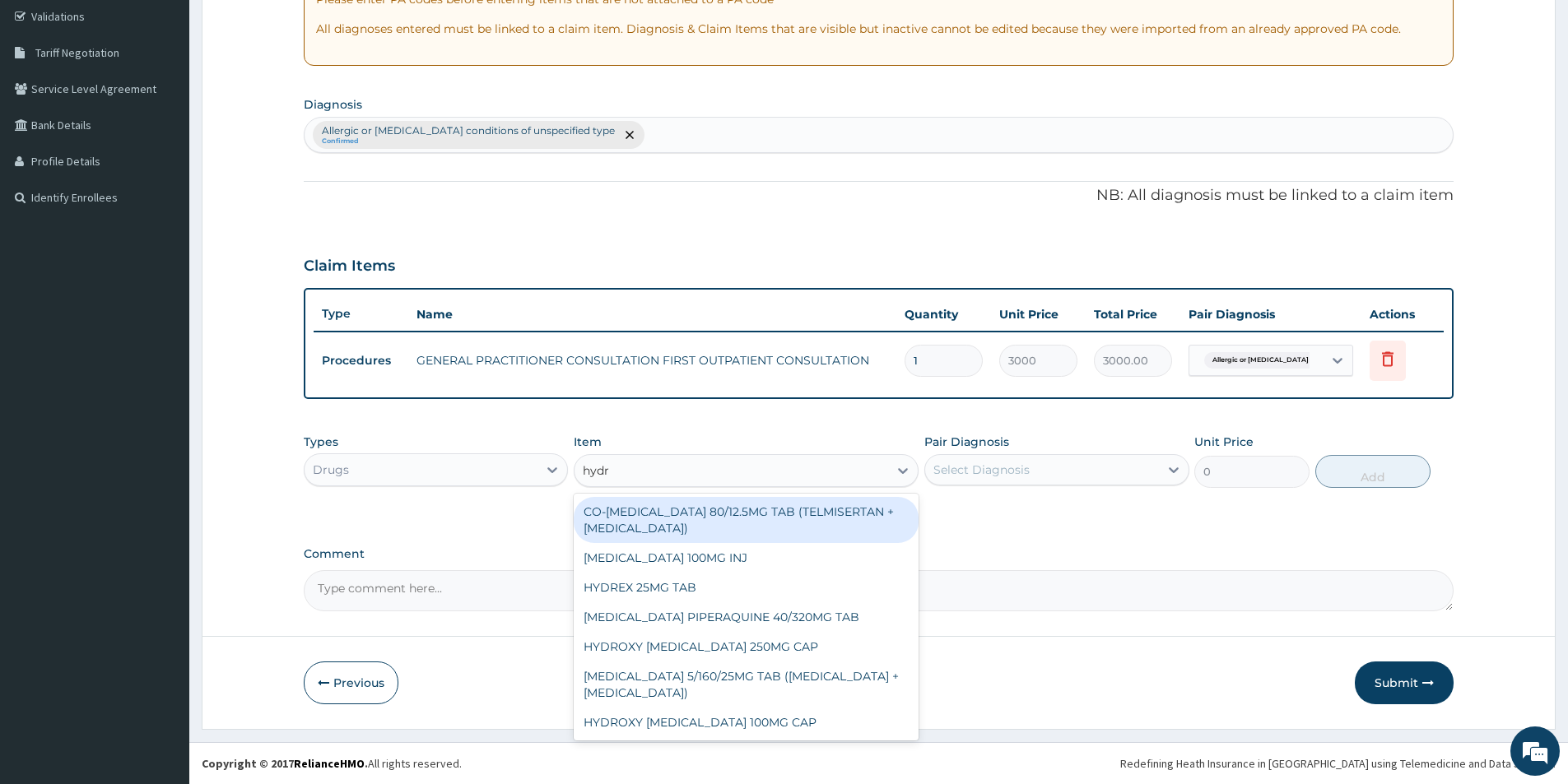
type input "hydro"
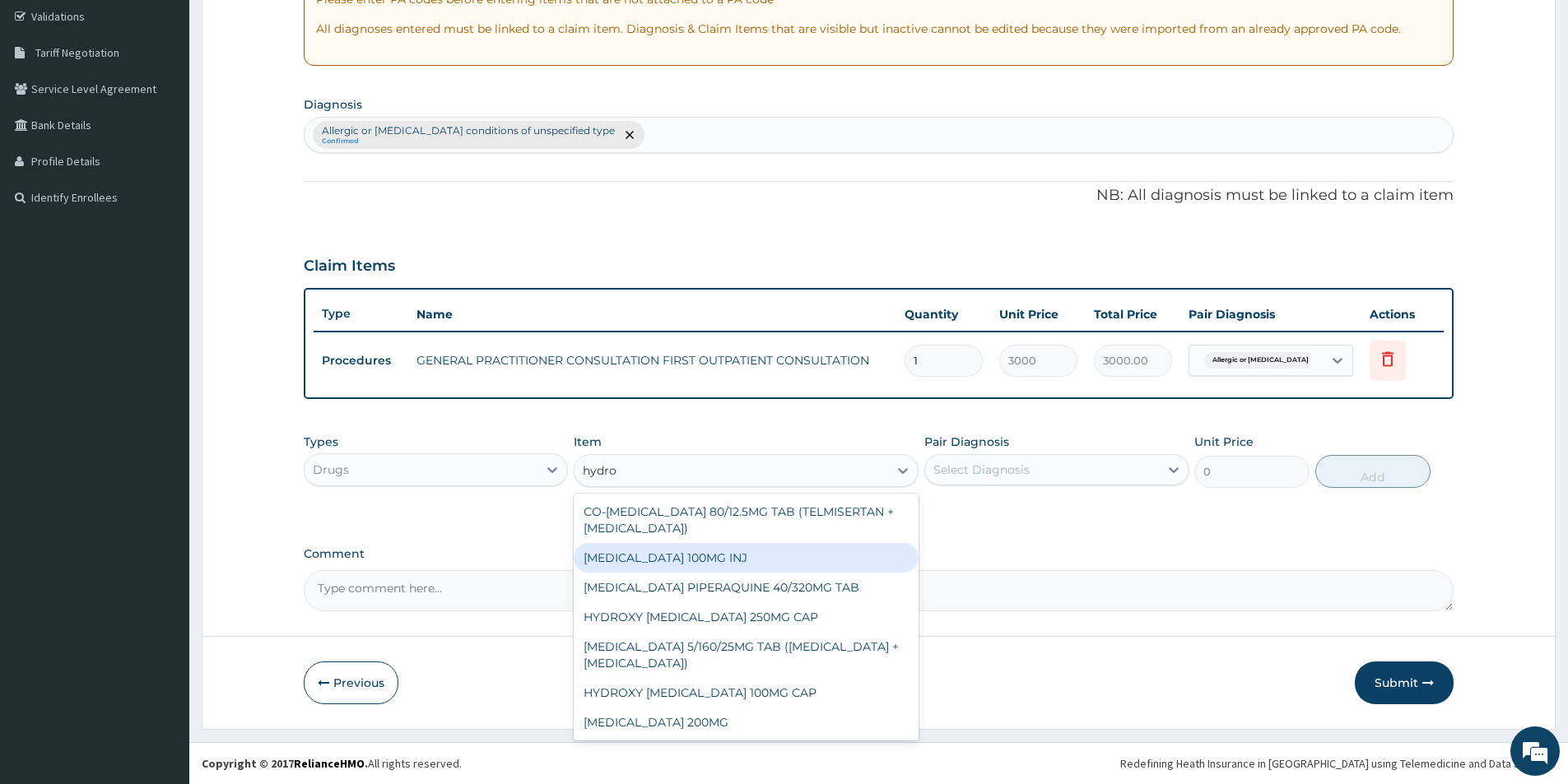
click at [704, 563] on div "HYDROCORTISONE 100MG INJ" at bounding box center [746, 558] width 345 height 30
type input "700"
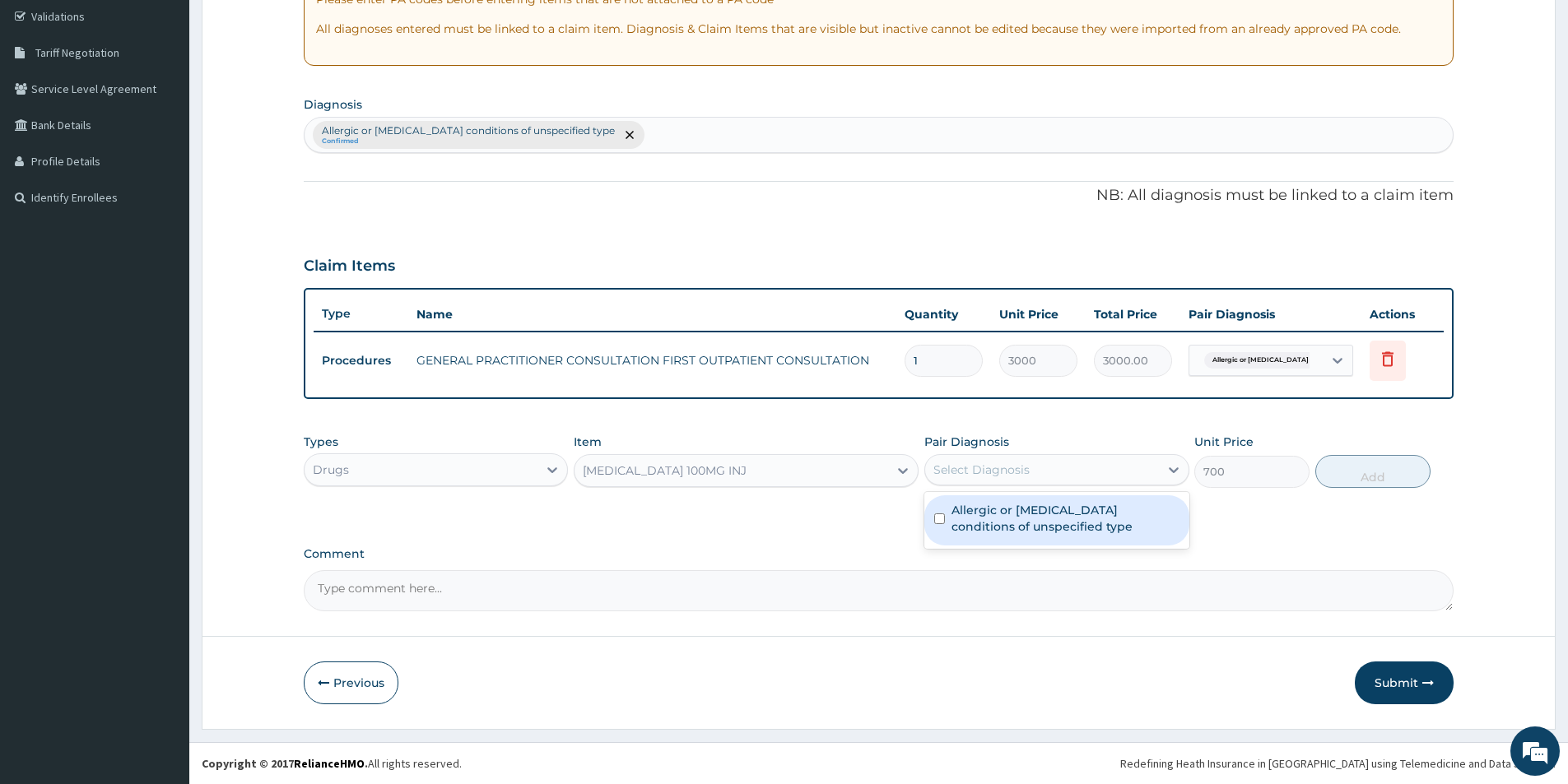
click at [973, 465] on div "Select Diagnosis" at bounding box center [982, 470] width 97 height 16
click at [977, 522] on label "Allergic or hypersensitivity conditions of unspecified type" at bounding box center [1065, 519] width 227 height 33
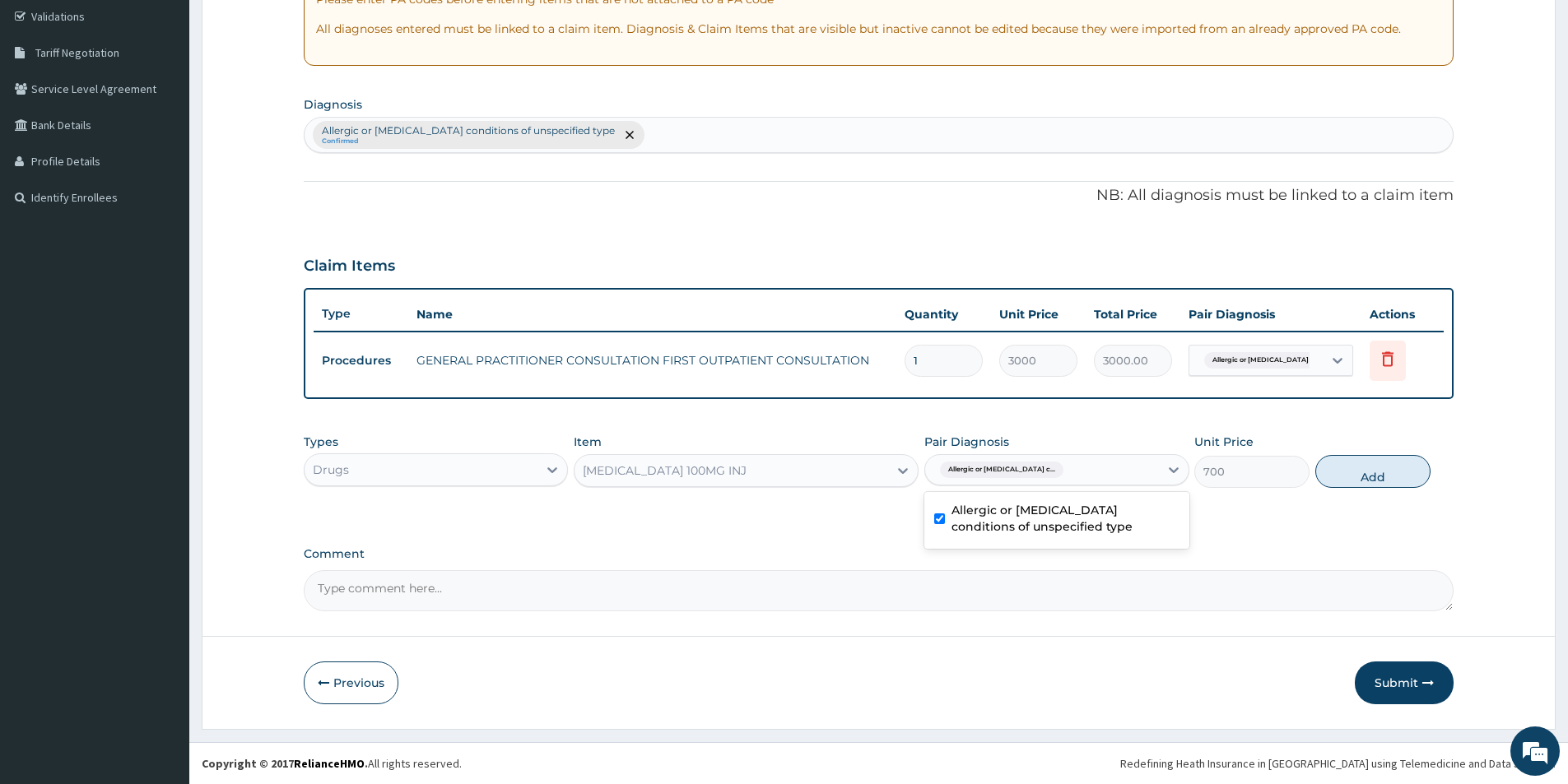
checkbox input "true"
click at [1372, 477] on button "Add" at bounding box center [1373, 472] width 115 height 33
type input "0"
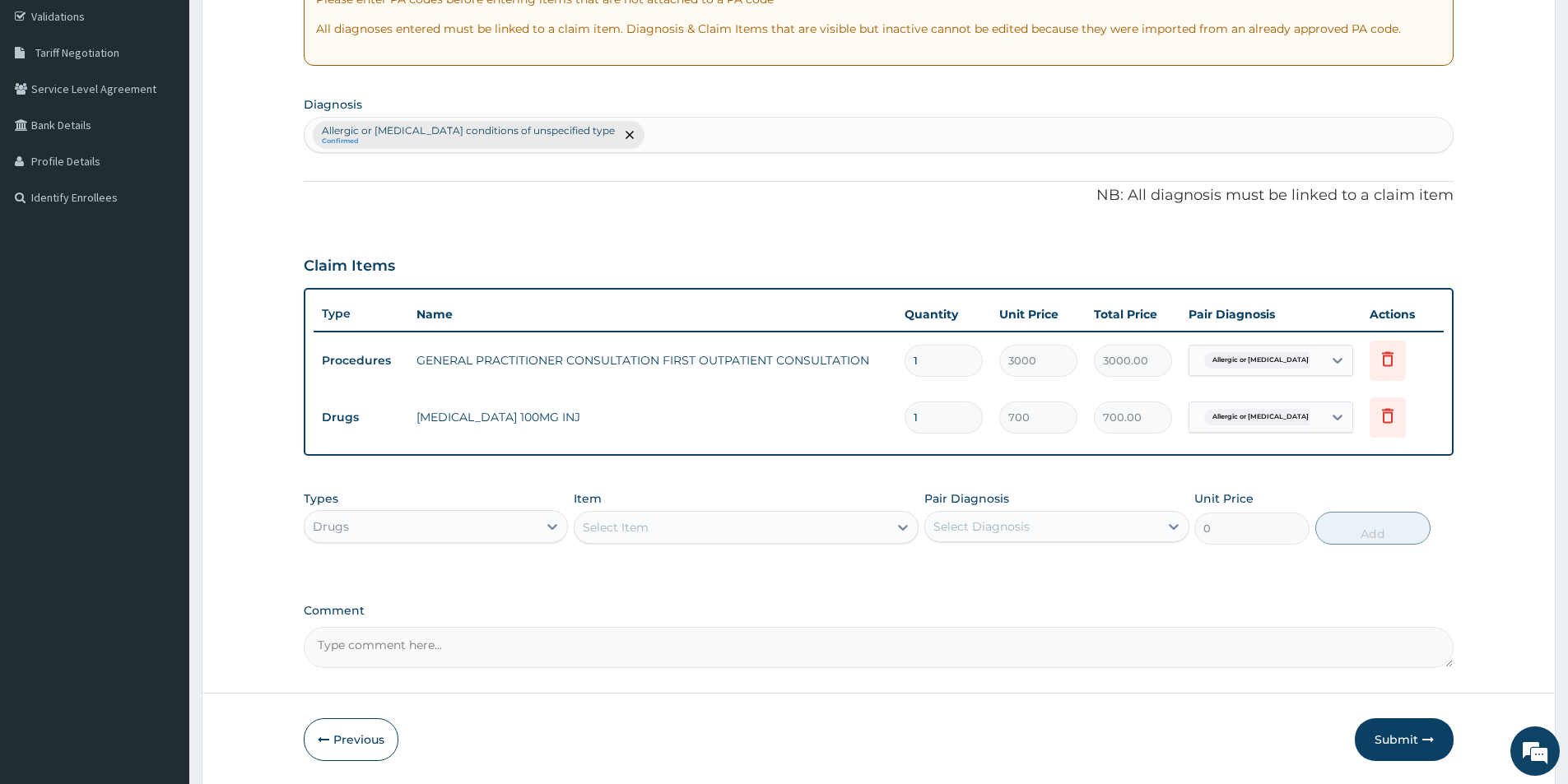
click at [622, 517] on div "Select Item" at bounding box center [731, 528] width 313 height 26
type input "pred"
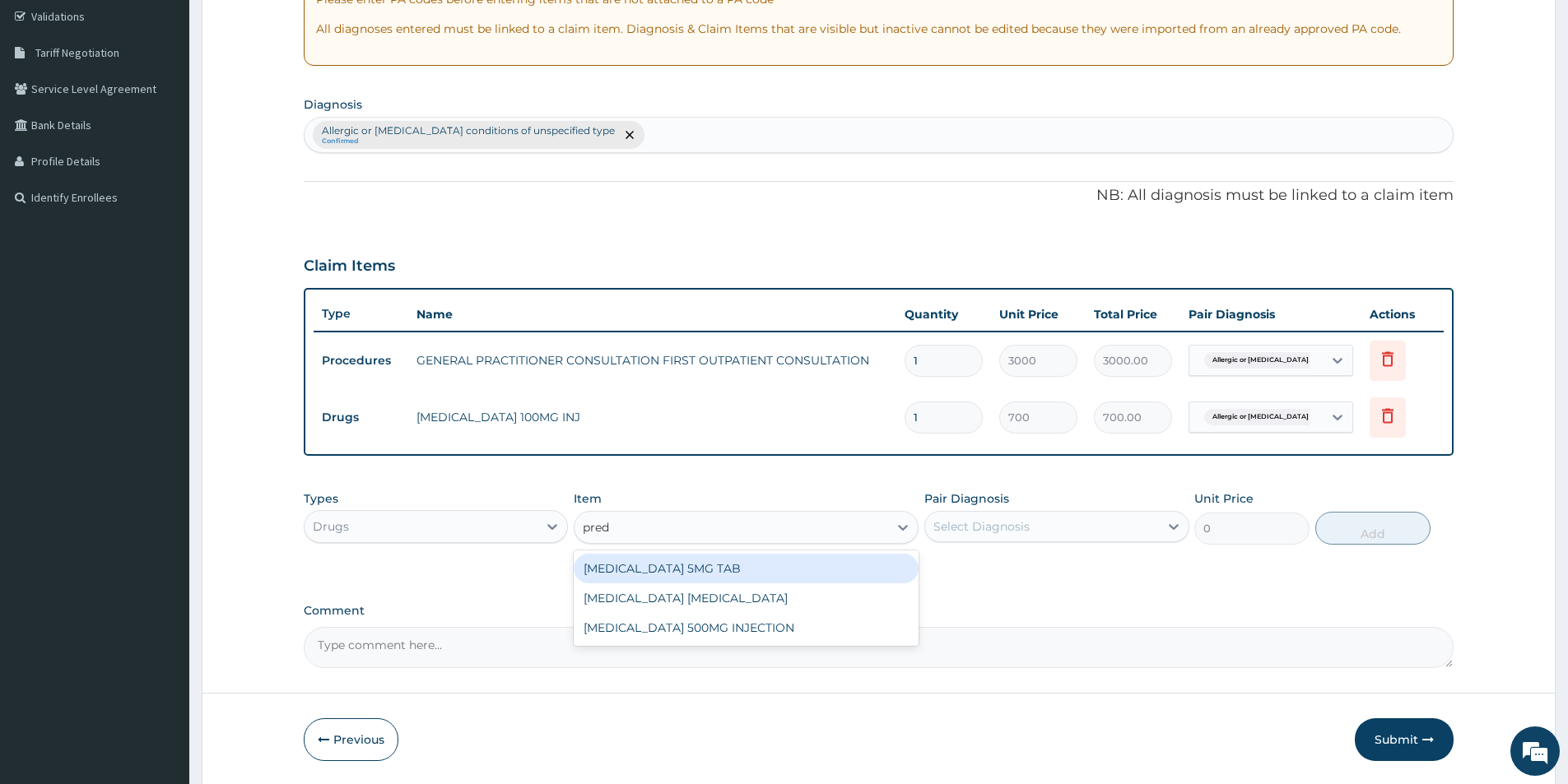
click at [702, 566] on div "PREDNISOLONE 5MG TAB" at bounding box center [746, 569] width 345 height 30
type input "52.5"
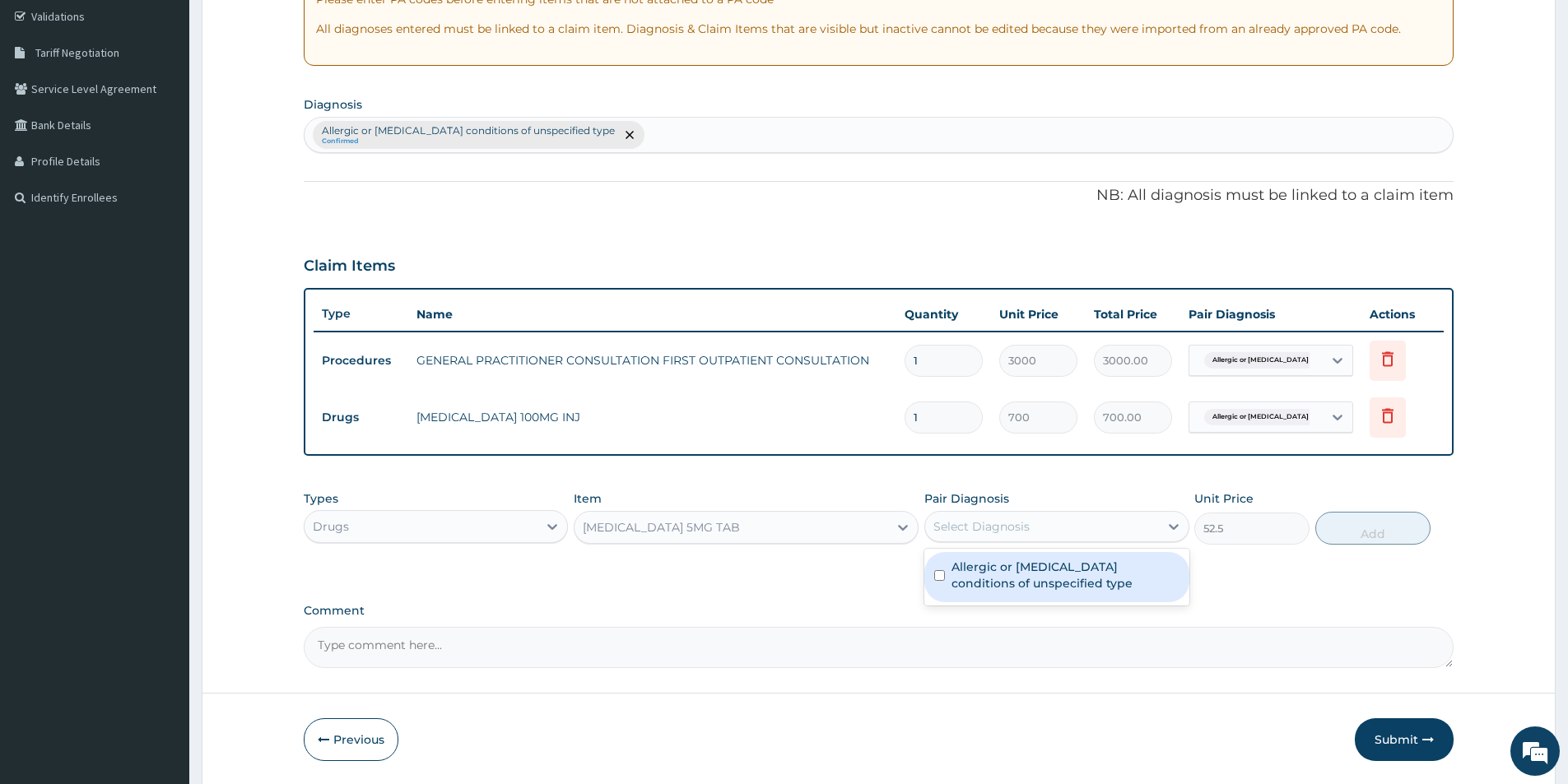
click at [981, 524] on div "Select Diagnosis" at bounding box center [982, 527] width 97 height 16
click at [982, 579] on label "Allergic or hypersensitivity conditions of unspecified type" at bounding box center [1065, 575] width 227 height 33
checkbox input "true"
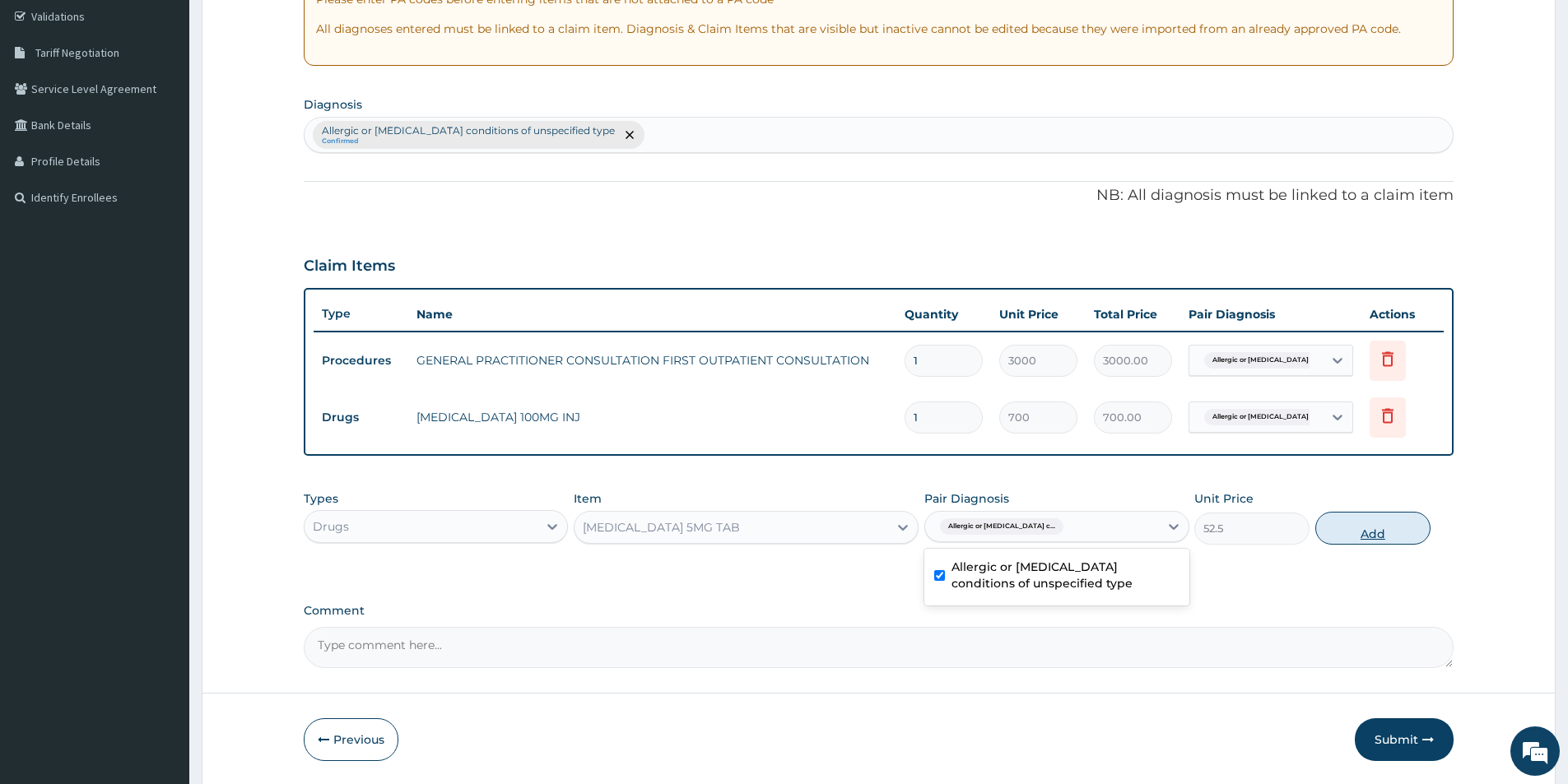
click at [1373, 533] on button "Add" at bounding box center [1373, 528] width 115 height 33
type input "0"
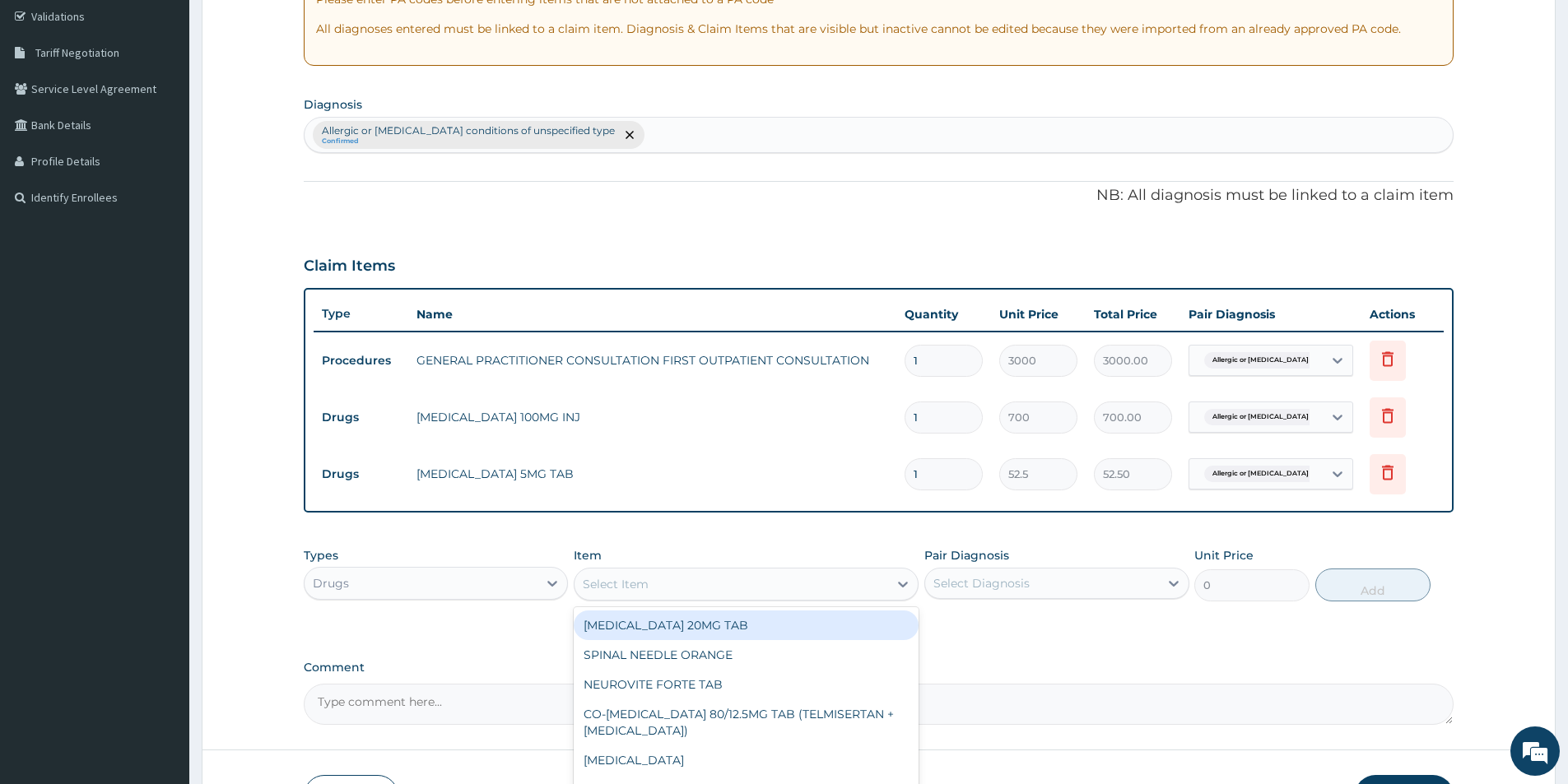
click at [602, 580] on div "Select Item" at bounding box center [615, 584] width 66 height 16
type input "pirit"
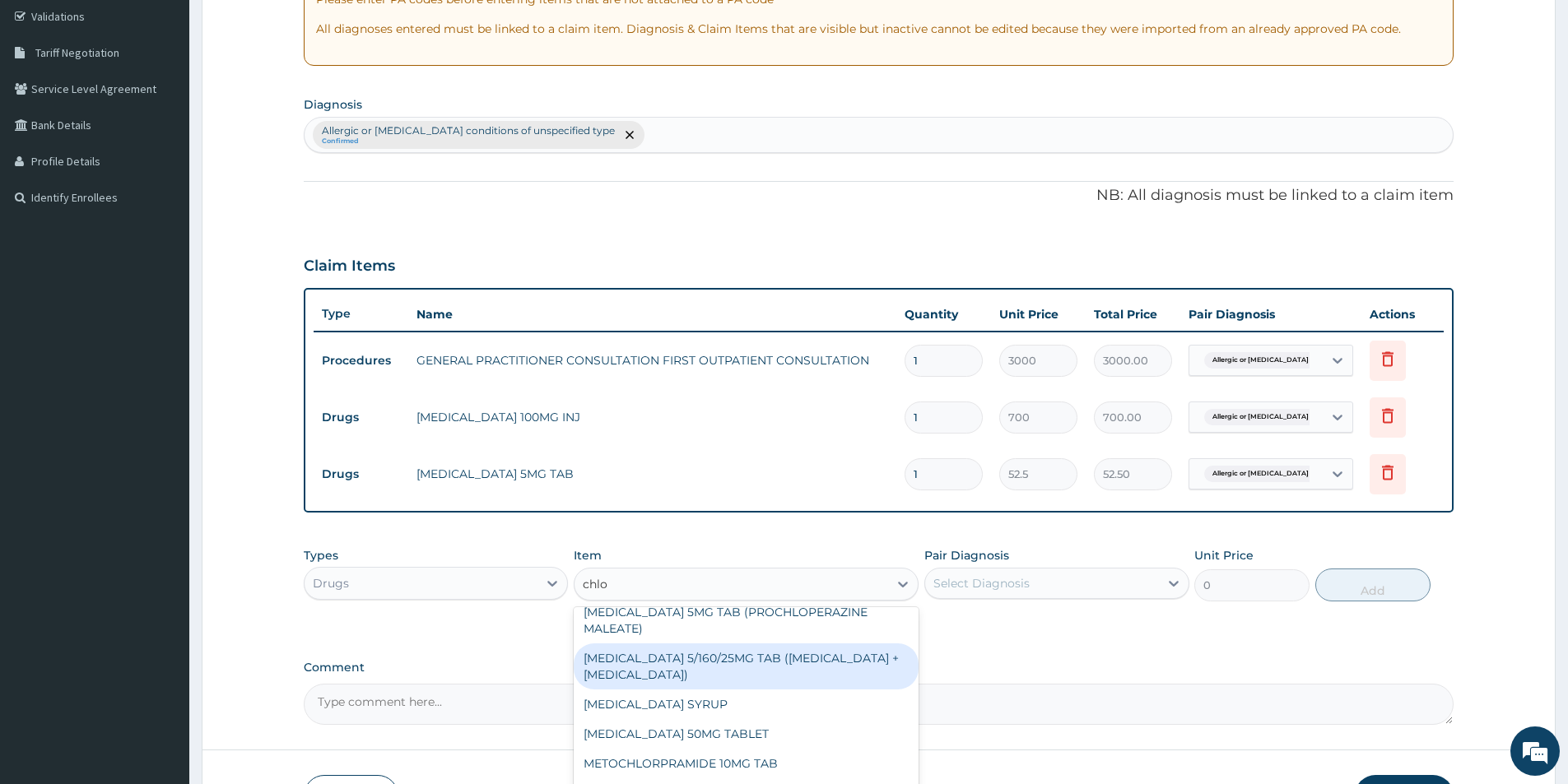
scroll to position [82, 0]
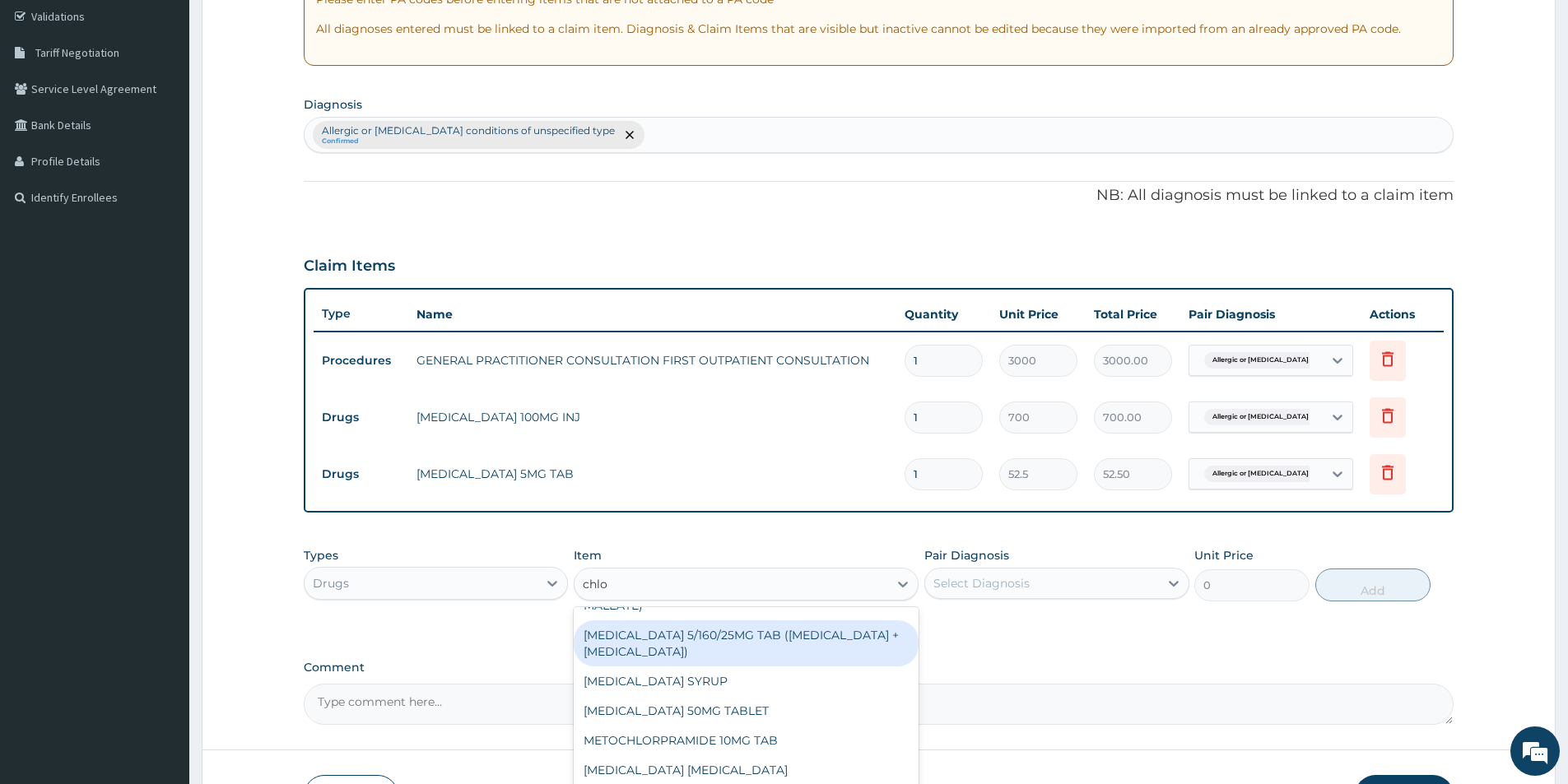
type input "chlo"
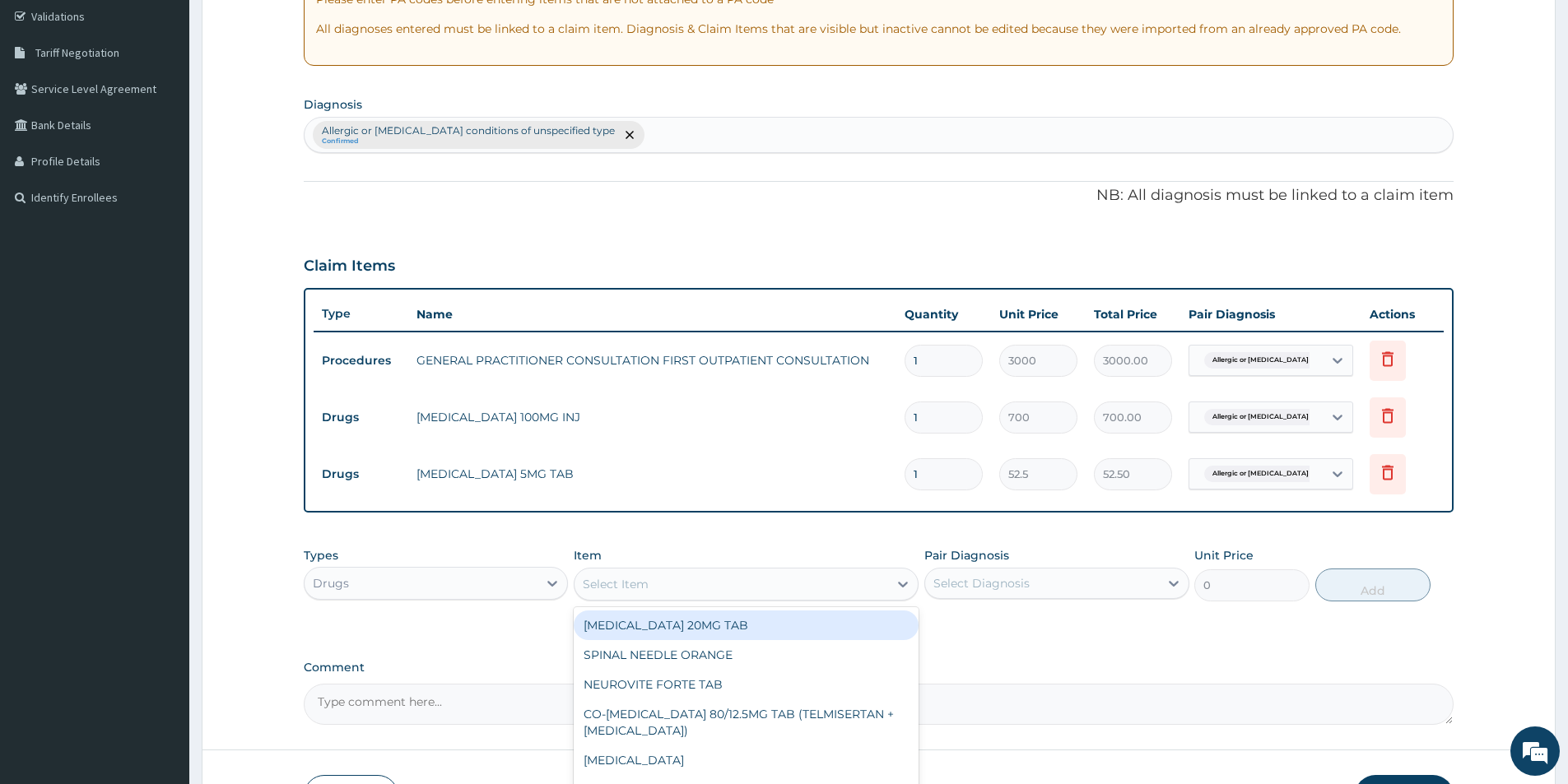
click at [632, 587] on div "Select Item" at bounding box center [615, 584] width 66 height 16
type input "chlorphe"
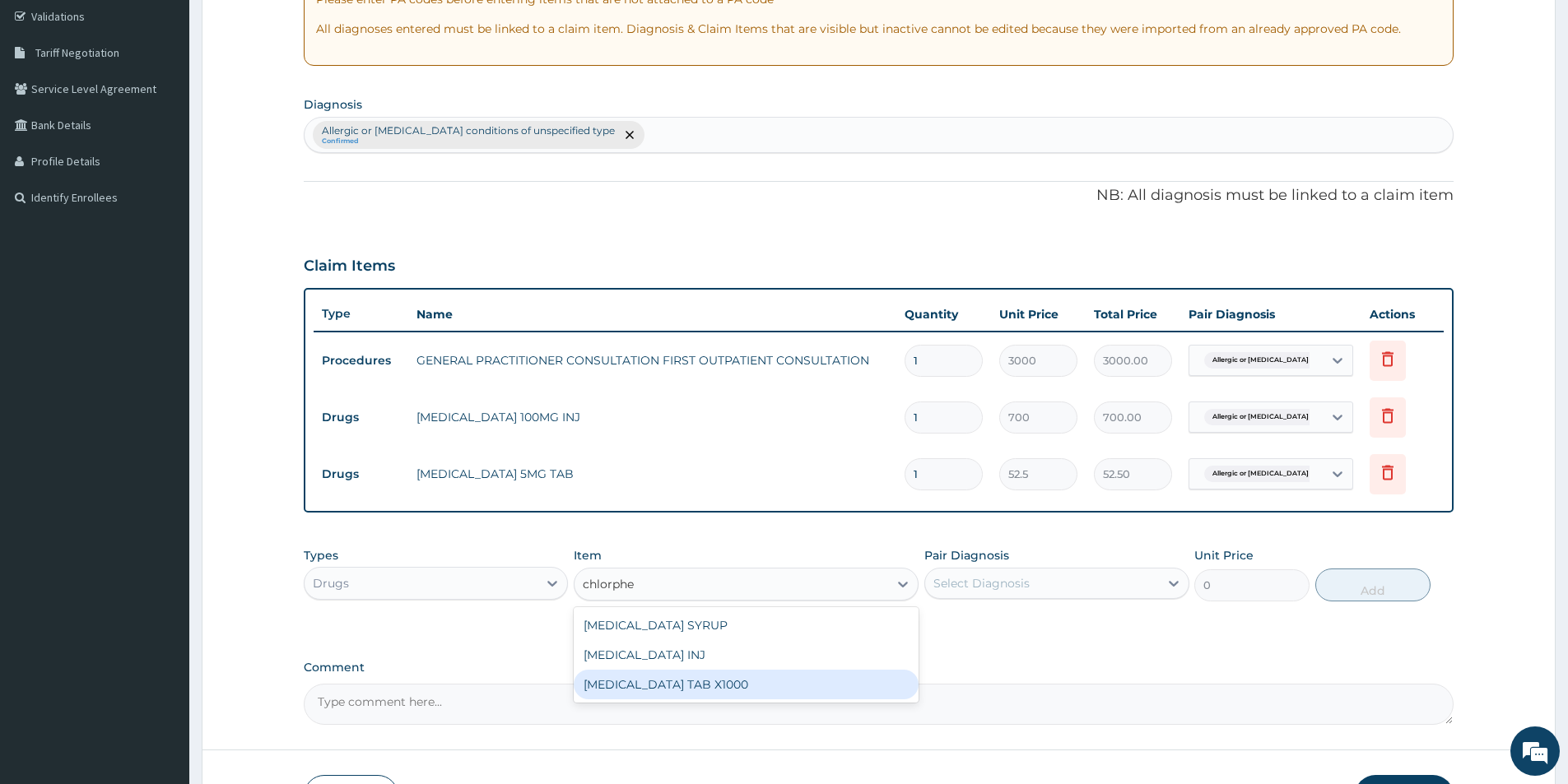
click at [676, 683] on div "CHLORPHENIRAMINE TAB X1000" at bounding box center [746, 684] width 345 height 30
type input "52.5"
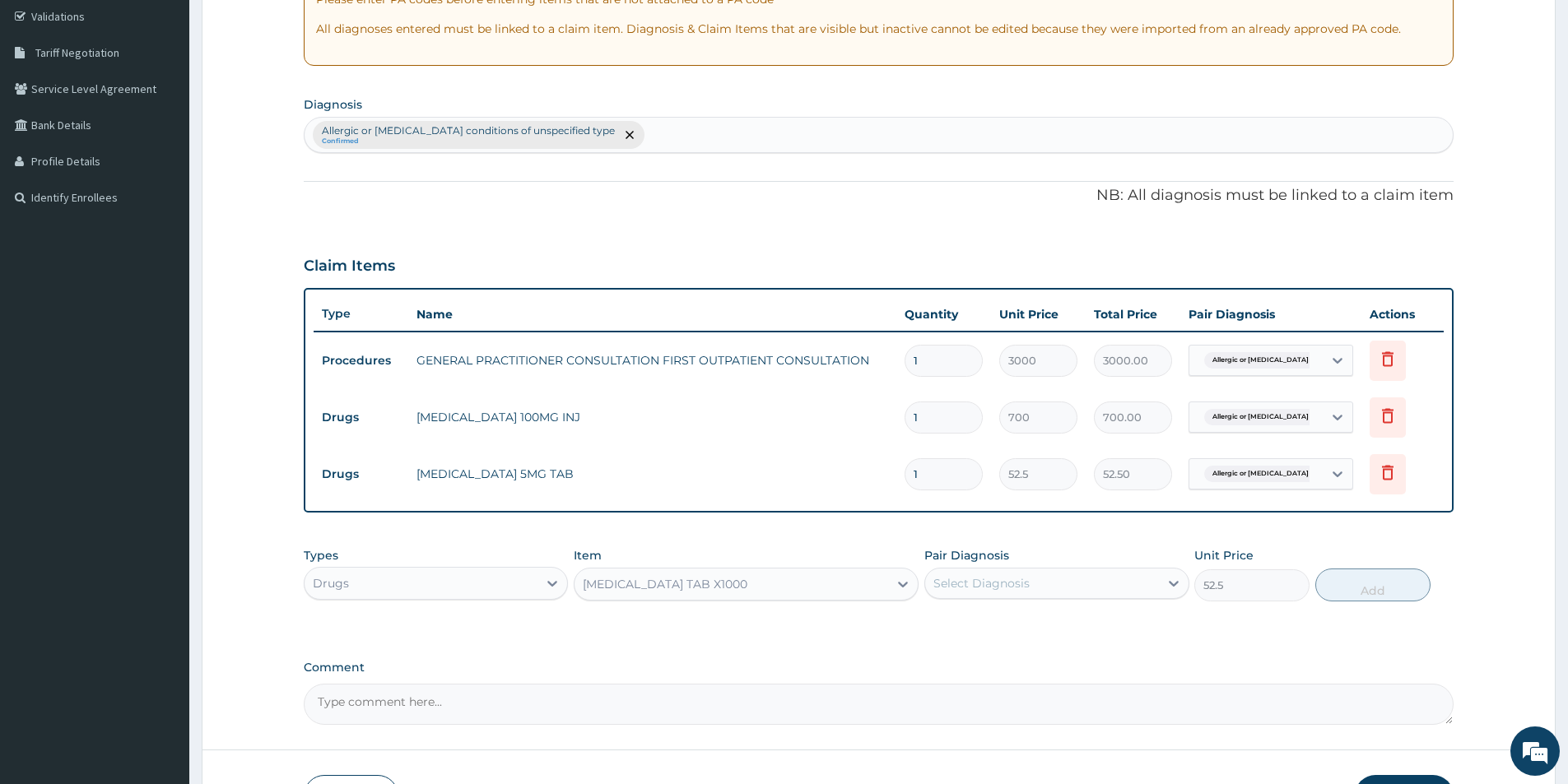
click at [1038, 584] on div "Select Diagnosis" at bounding box center [1042, 584] width 233 height 26
click at [1028, 635] on label "Allergic or hypersensitivity conditions of unspecified type" at bounding box center [1065, 631] width 227 height 33
checkbox input "true"
click at [1371, 593] on button "Add" at bounding box center [1373, 585] width 115 height 33
type input "0"
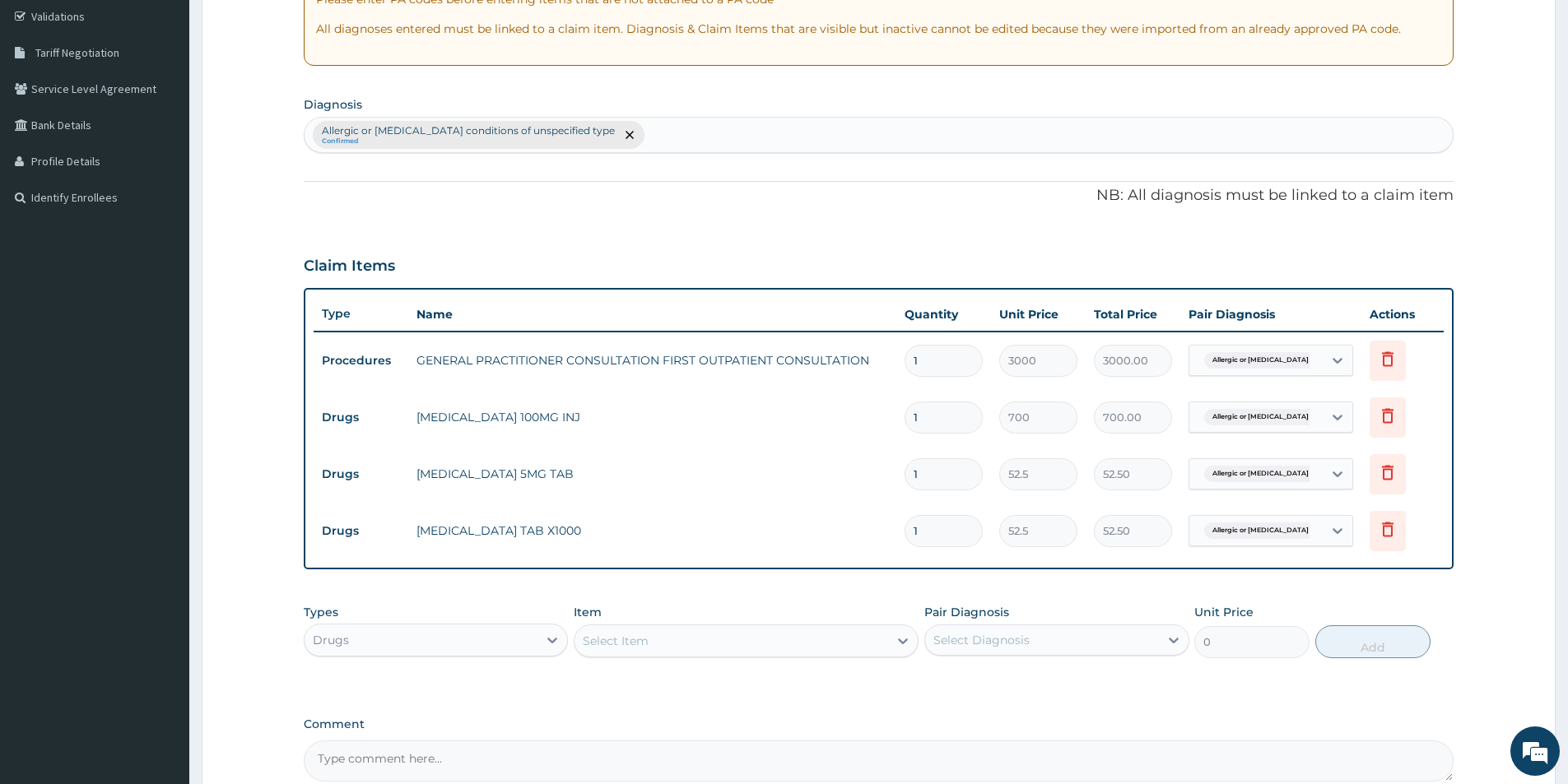
click at [934, 479] on input "1" at bounding box center [944, 474] width 78 height 32
type input "0.00"
type input "2"
type input "105.00"
type input "28"
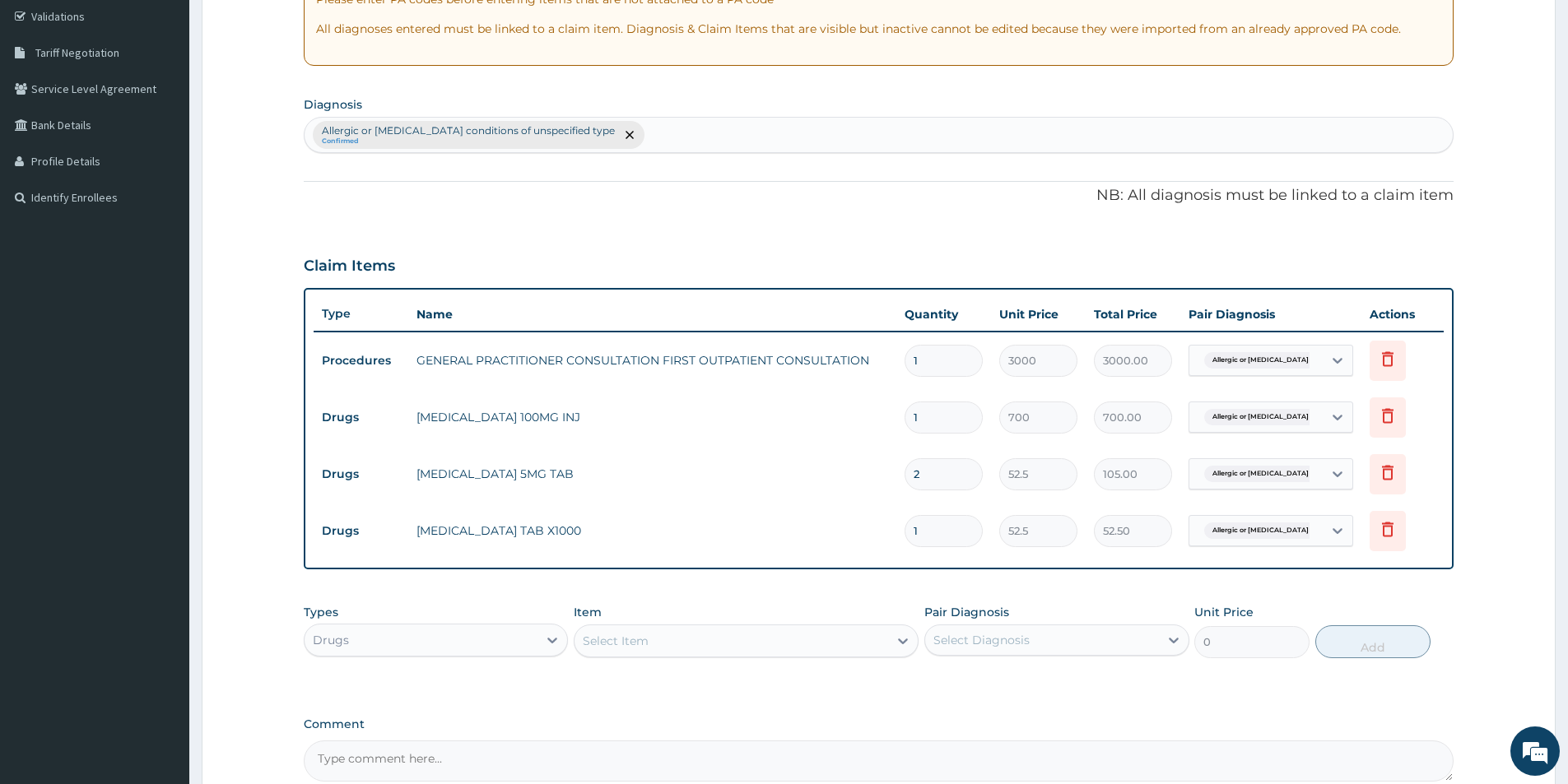
type input "1470.00"
drag, startPoint x: 933, startPoint y: 479, endPoint x: 878, endPoint y: 467, distance: 56.3
click at [878, 467] on tr "Drugs PREDNISOLONE 5MG TAB 28 52.5 1470.00 Allergic or hypersensitivity c... De…" at bounding box center [878, 474] width 1130 height 57
type input "7"
type input "367.50"
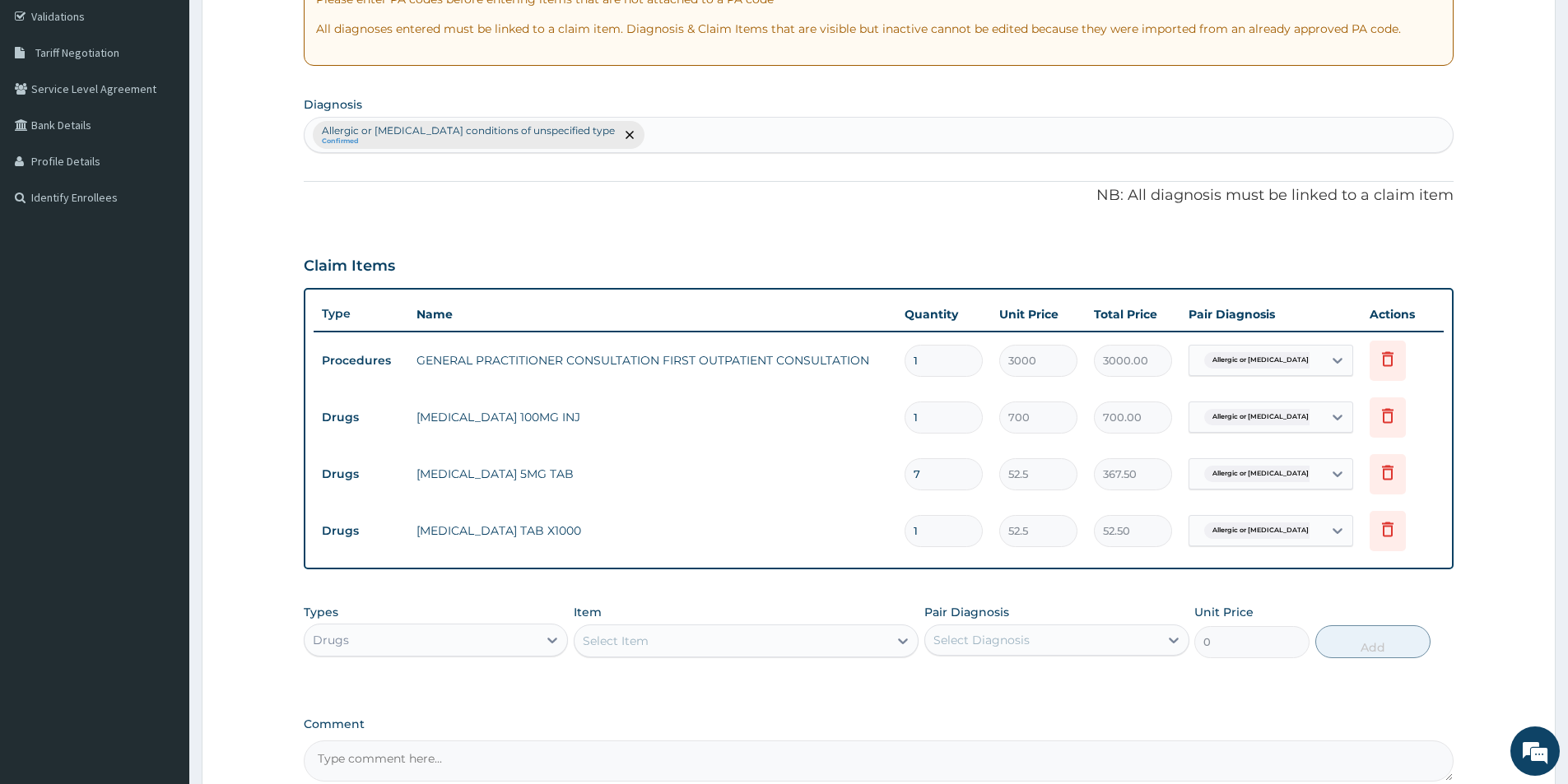
type input "7"
click at [944, 527] on input "1" at bounding box center [944, 531] width 78 height 32
type input "0.00"
type input "5"
type input "262.50"
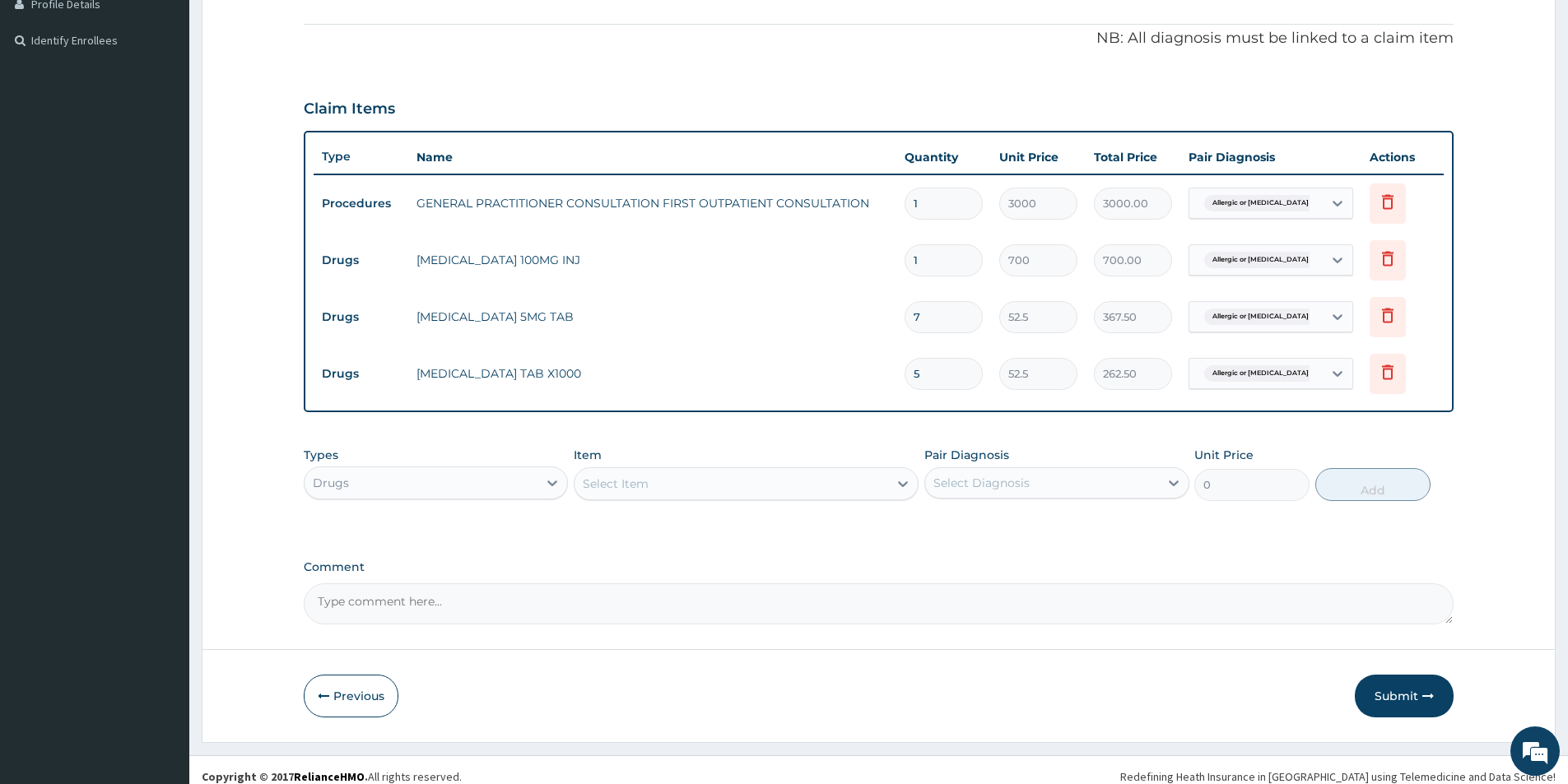
scroll to position [478, 0]
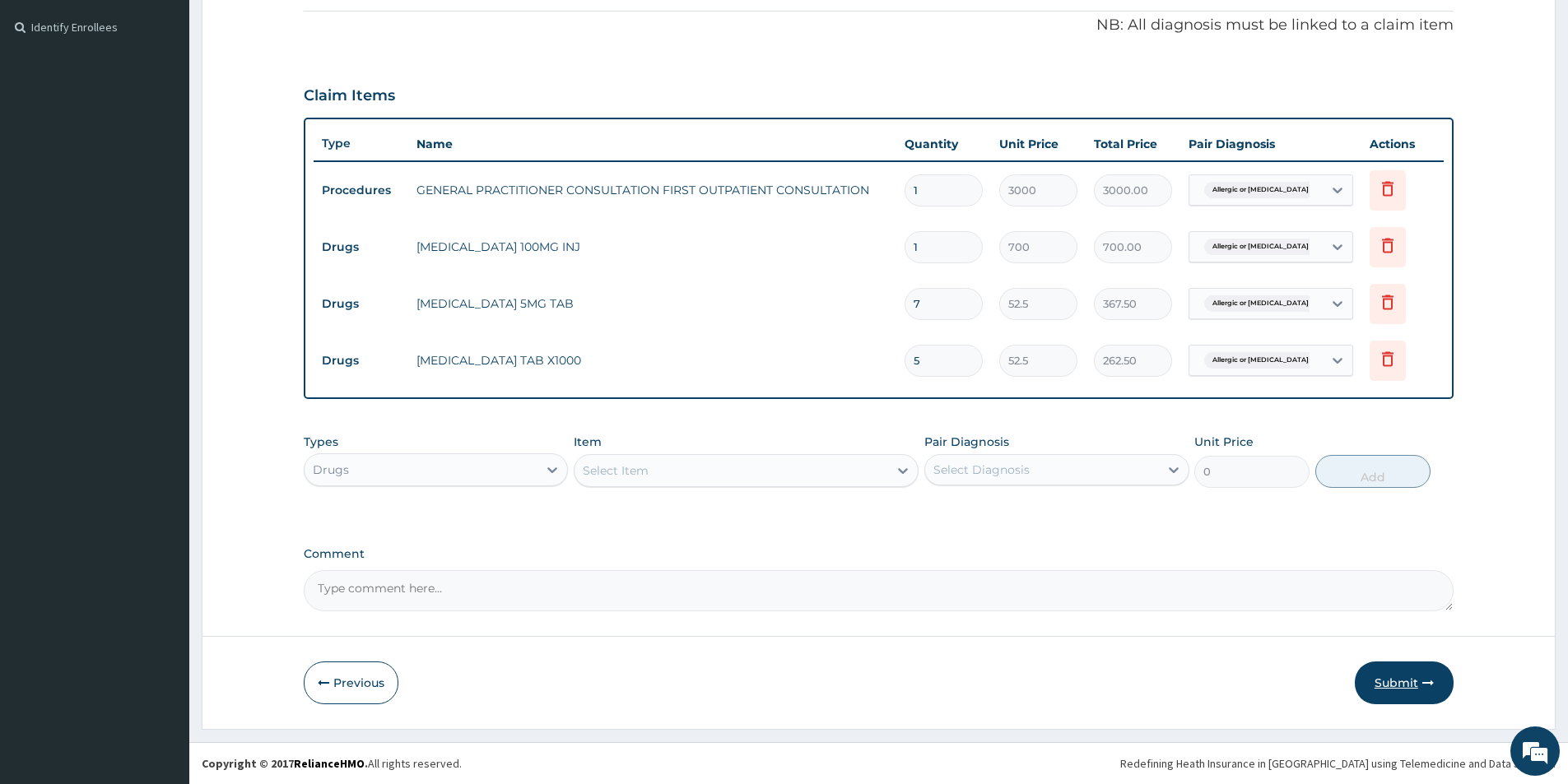
type input "5"
click at [1388, 687] on button "Submit" at bounding box center [1404, 683] width 99 height 43
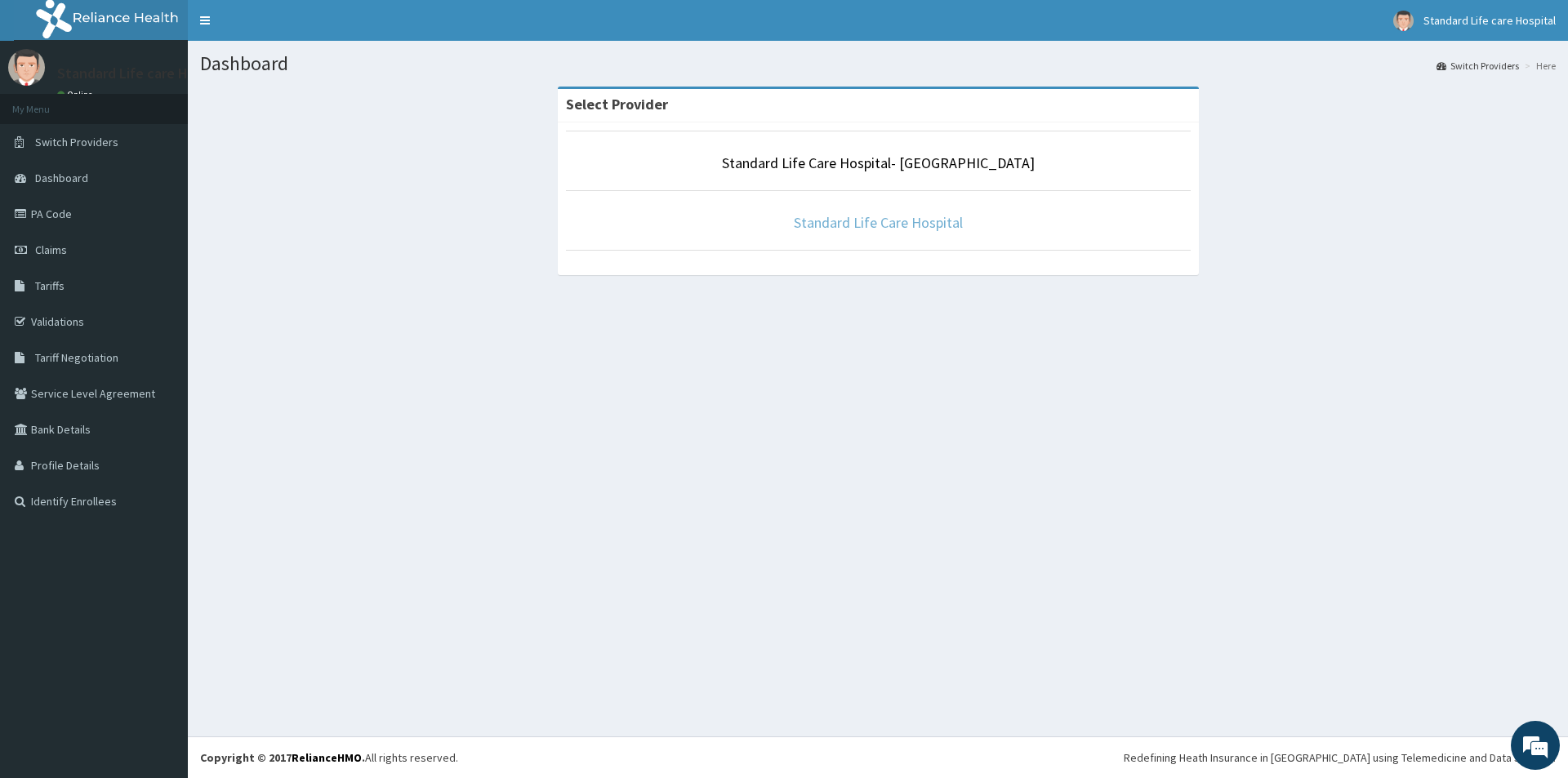
click at [897, 224] on link "Standard Life Care Hospital" at bounding box center [878, 222] width 169 height 19
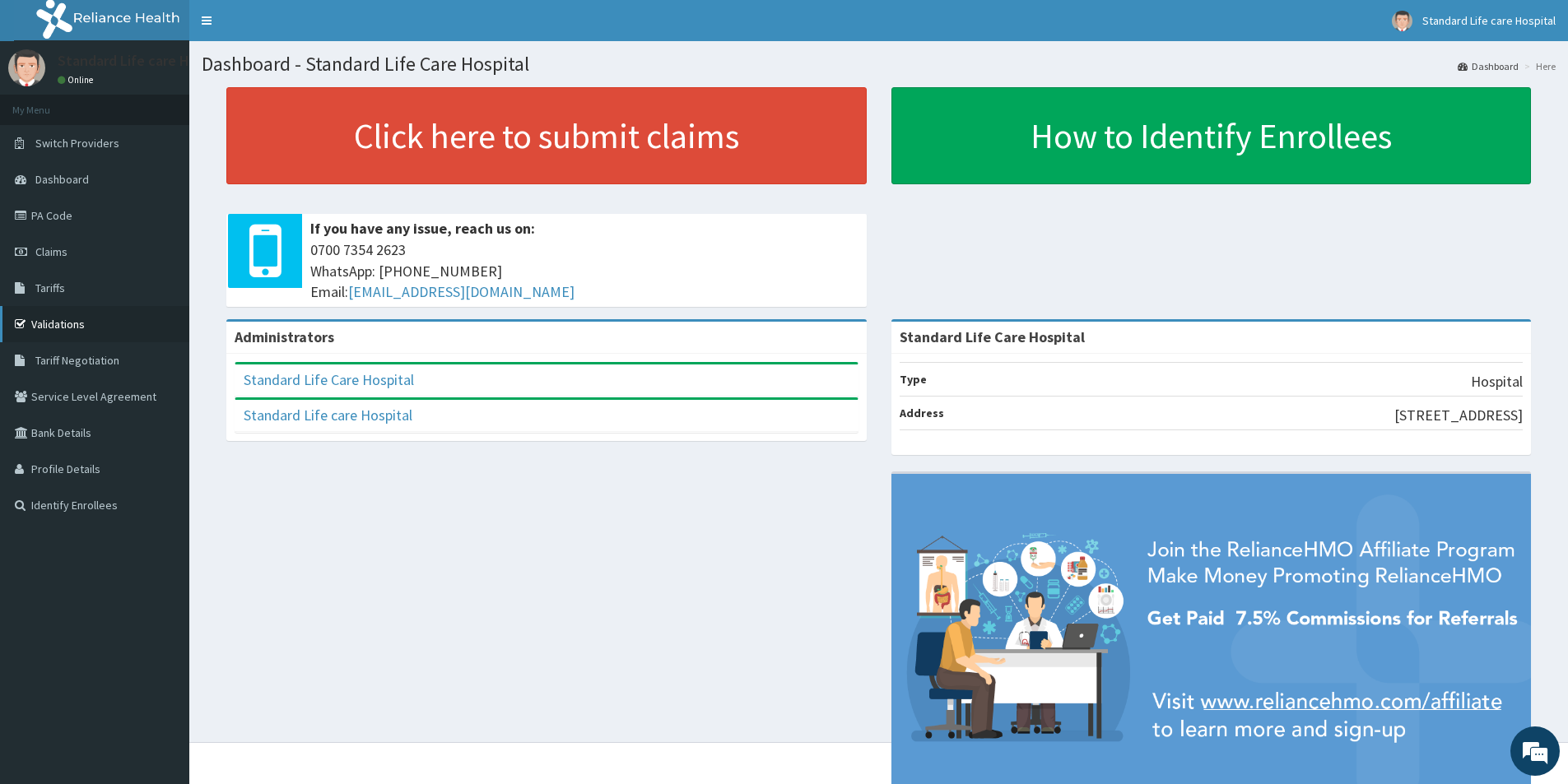
click at [65, 320] on link "Validations" at bounding box center [95, 324] width 190 height 36
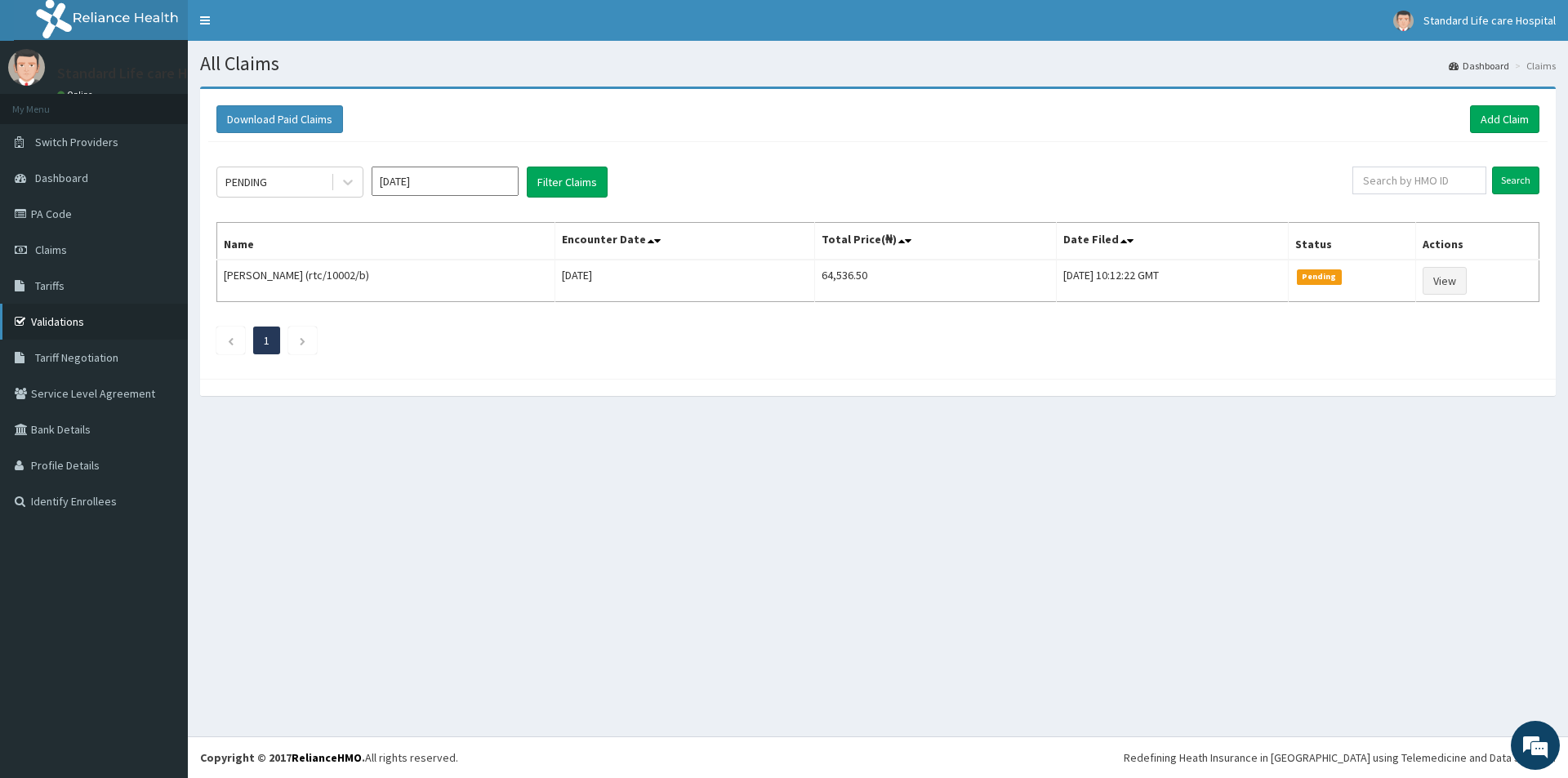
click at [65, 317] on link "Validations" at bounding box center [94, 322] width 188 height 36
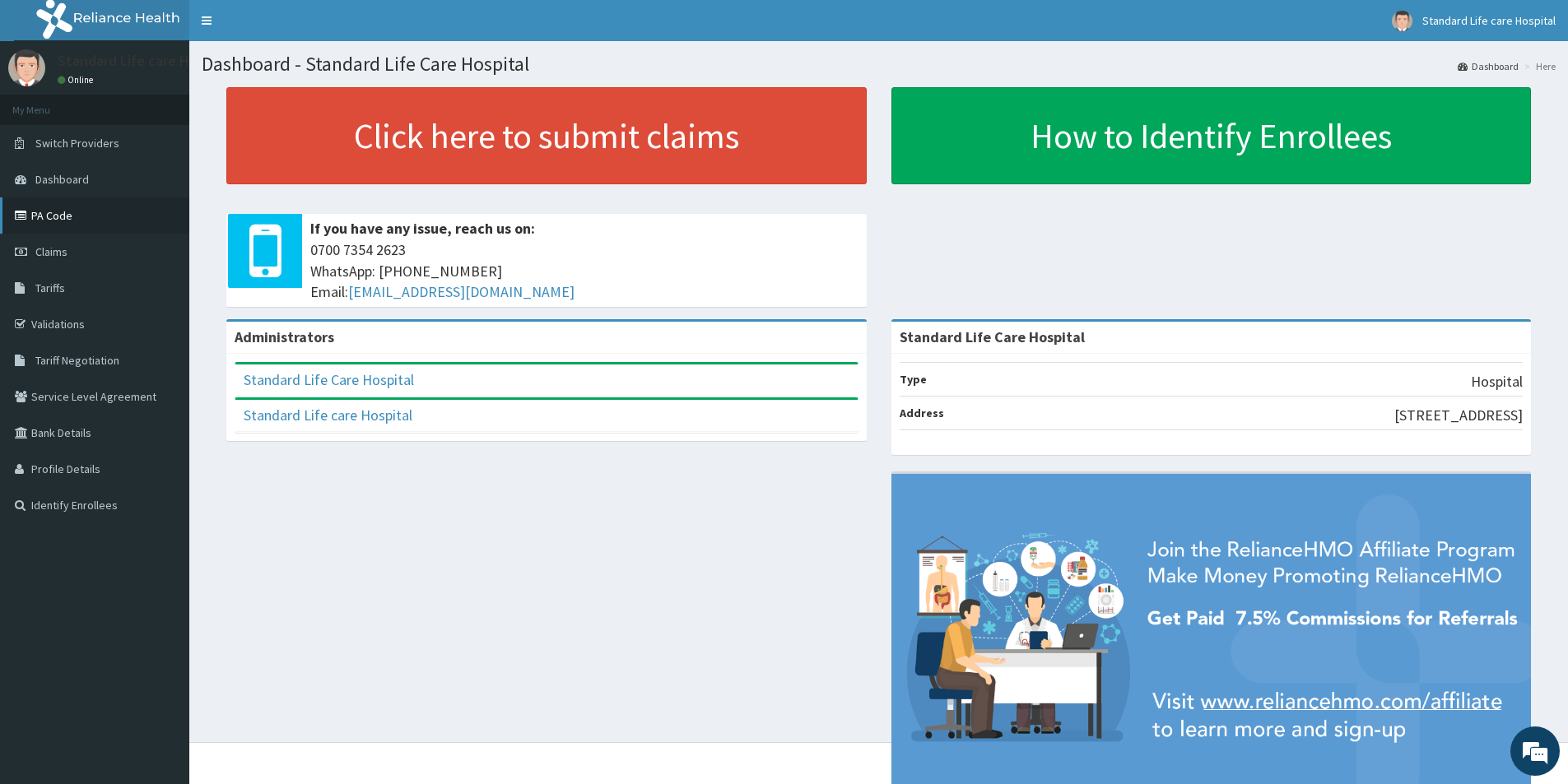
click at [71, 221] on link "PA Code" at bounding box center [95, 215] width 190 height 36
